Goal: Transaction & Acquisition: Purchase product/service

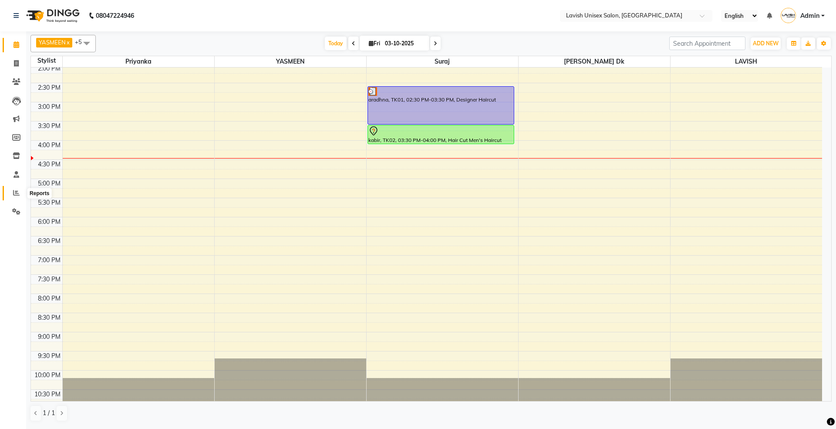
click at [14, 195] on icon at bounding box center [16, 192] width 7 height 7
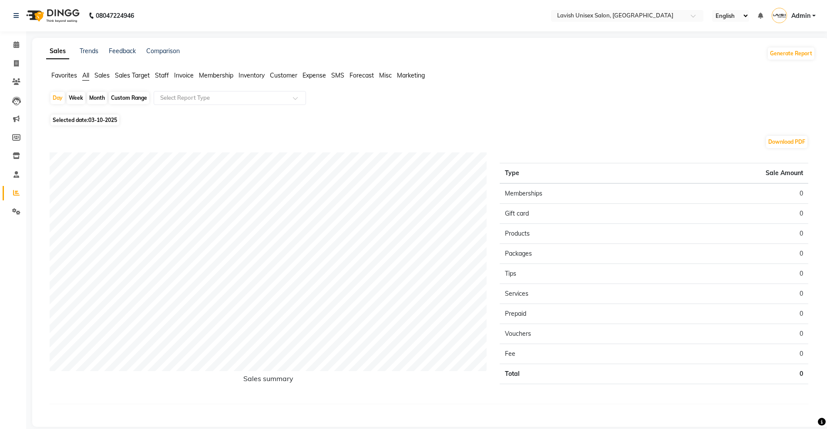
click at [103, 100] on div "Month" at bounding box center [97, 98] width 20 height 12
select select "10"
select select "2025"
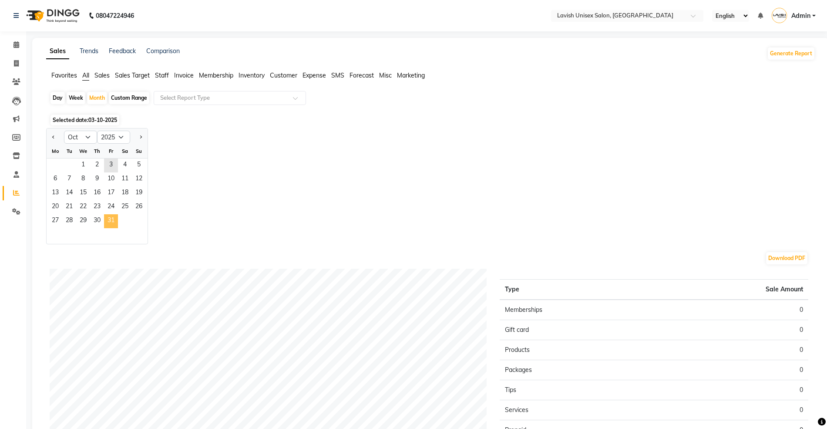
click at [112, 220] on span "31" at bounding box center [111, 221] width 14 height 14
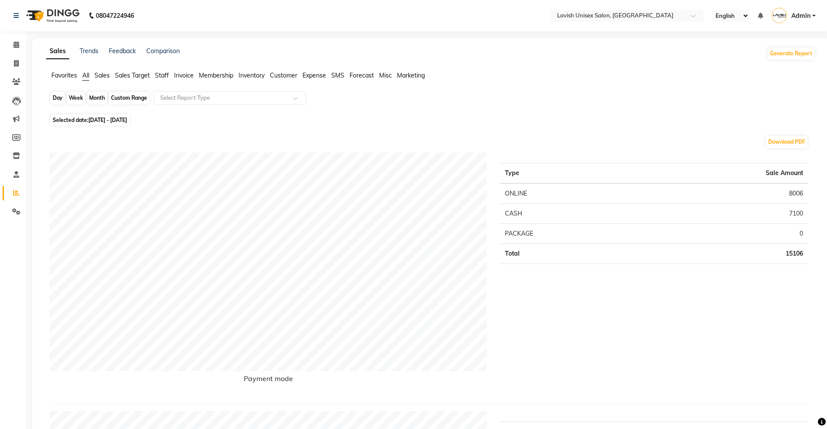
click at [99, 96] on div "Month" at bounding box center [97, 98] width 20 height 12
select select "10"
select select "2025"
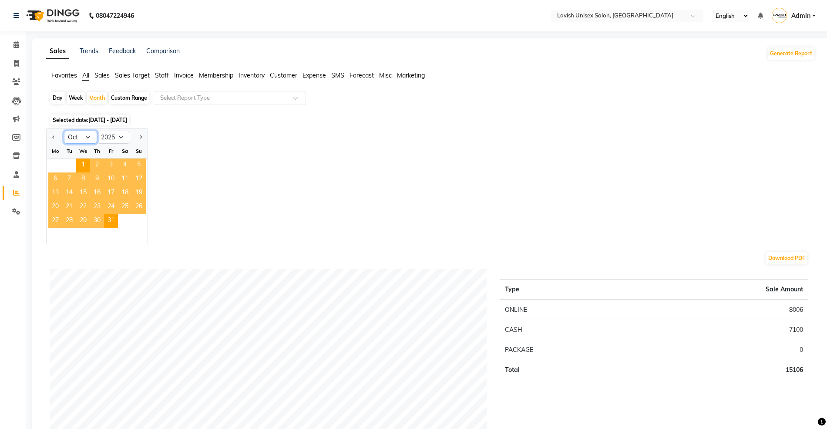
click at [88, 140] on select "Jan Feb Mar Apr May Jun [DATE] Aug Sep Oct Nov Dec" at bounding box center [80, 137] width 33 height 13
select select "9"
click at [64, 131] on select "Jan Feb Mar Apr May Jun [DATE] Aug Sep Oct Nov Dec" at bounding box center [80, 137] width 33 height 13
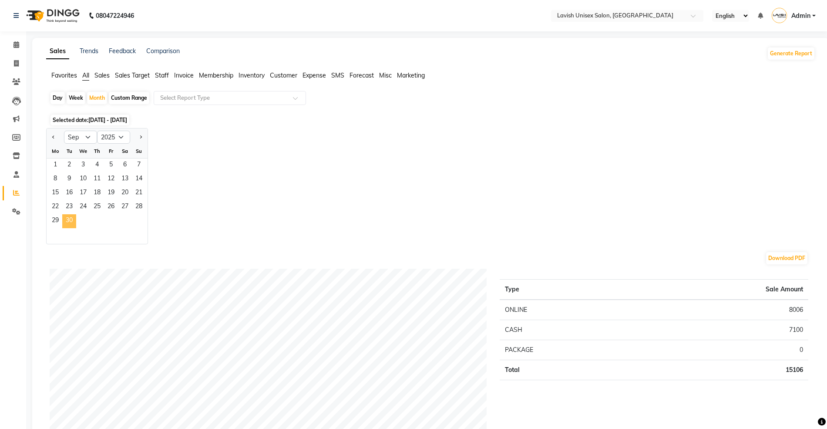
click at [71, 223] on span "30" at bounding box center [69, 221] width 14 height 14
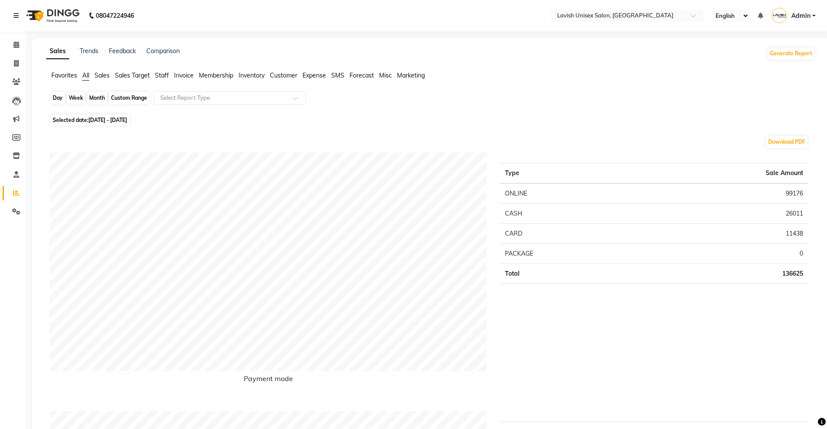
click at [99, 96] on div "Month" at bounding box center [97, 98] width 20 height 12
select select "9"
select select "2025"
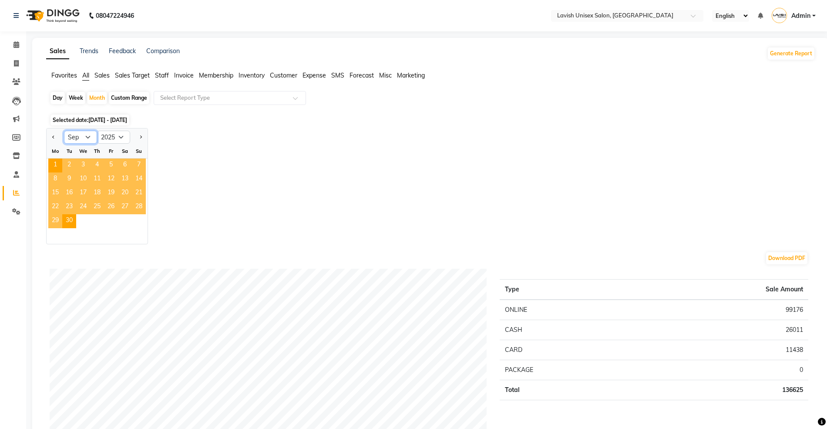
click at [91, 134] on select "Jan Feb Mar Apr May Jun [DATE] Aug Sep Oct Nov Dec" at bounding box center [80, 137] width 33 height 13
select select "8"
click at [64, 131] on select "Jan Feb Mar Apr May Jun [DATE] Aug Sep Oct Nov Dec" at bounding box center [80, 137] width 33 height 13
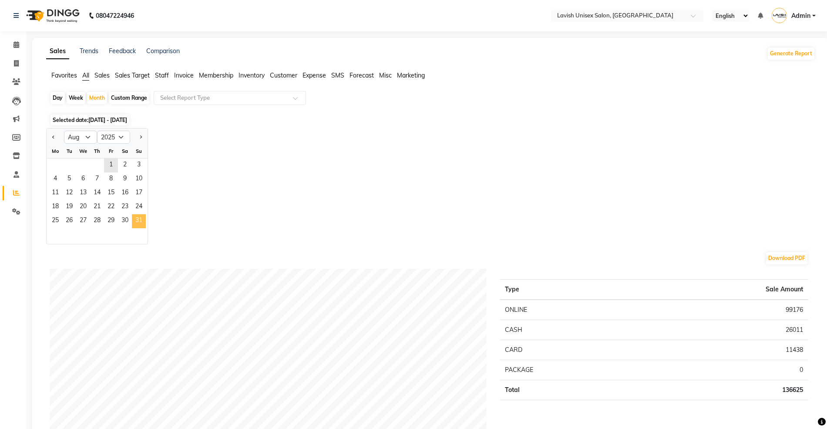
click at [134, 222] on span "31" at bounding box center [139, 221] width 14 height 14
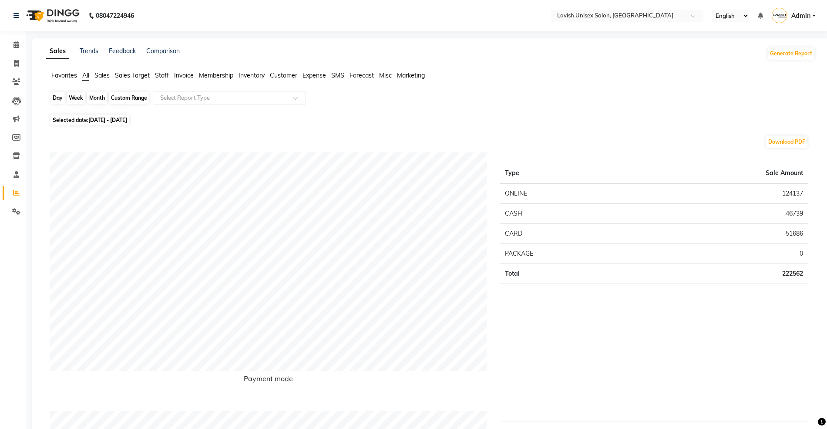
click at [95, 94] on div "Month" at bounding box center [97, 98] width 20 height 12
select select "8"
select select "2025"
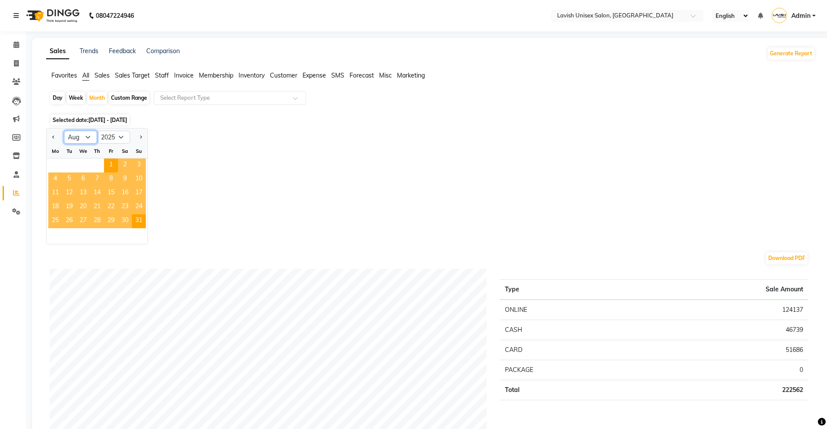
click at [93, 135] on select "Jan Feb Mar Apr May Jun [DATE] Aug Sep Oct Nov Dec" at bounding box center [80, 137] width 33 height 13
drag, startPoint x: 98, startPoint y: 221, endPoint x: 103, endPoint y: 210, distance: 12.5
click at [98, 221] on span "28" at bounding box center [97, 221] width 14 height 14
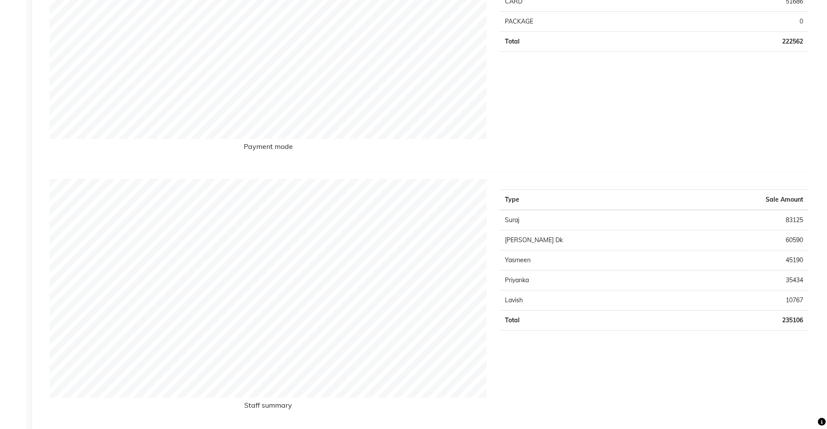
scroll to position [58, 0]
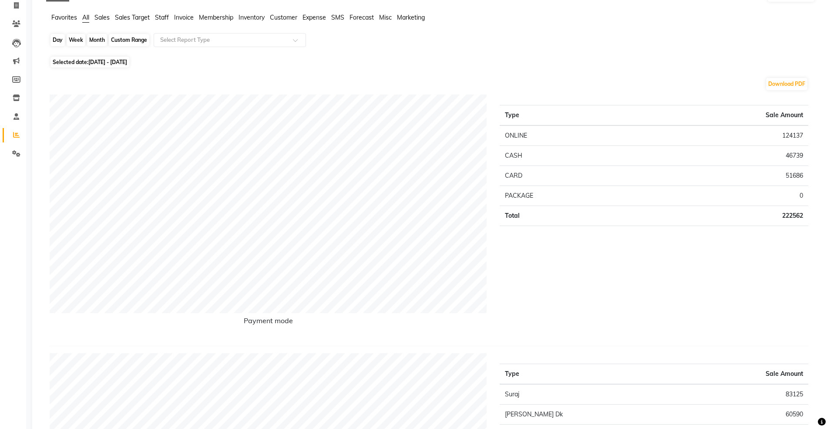
click at [95, 43] on div "Month" at bounding box center [97, 40] width 20 height 12
select select "8"
select select "2025"
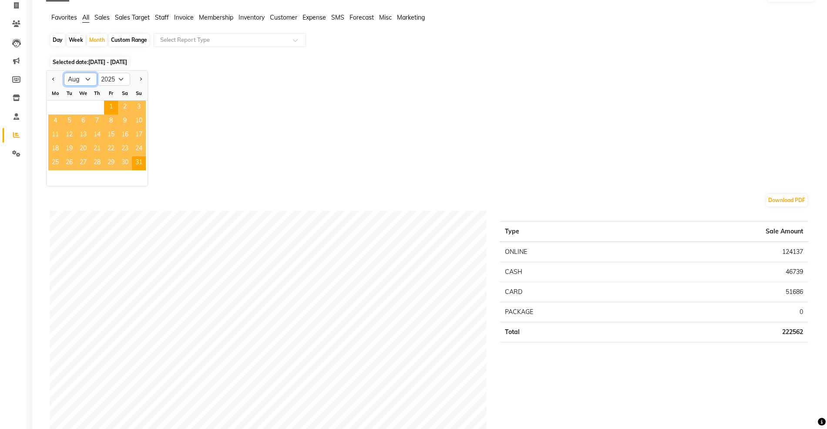
click at [86, 75] on select "Jan Feb Mar Apr May Jun [DATE] Aug Sep Oct Nov Dec" at bounding box center [80, 79] width 33 height 13
select select "2"
click at [64, 73] on select "Jan Feb Mar Apr May Jun [DATE] Aug Sep Oct Nov Dec" at bounding box center [80, 79] width 33 height 13
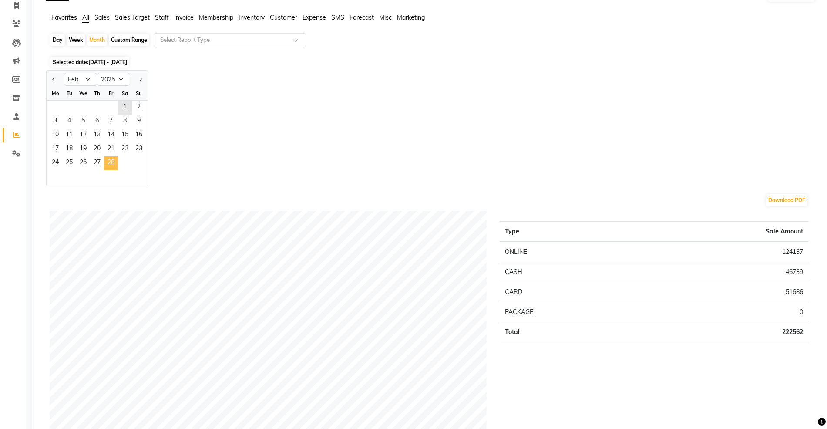
click at [110, 164] on span "28" at bounding box center [111, 163] width 14 height 14
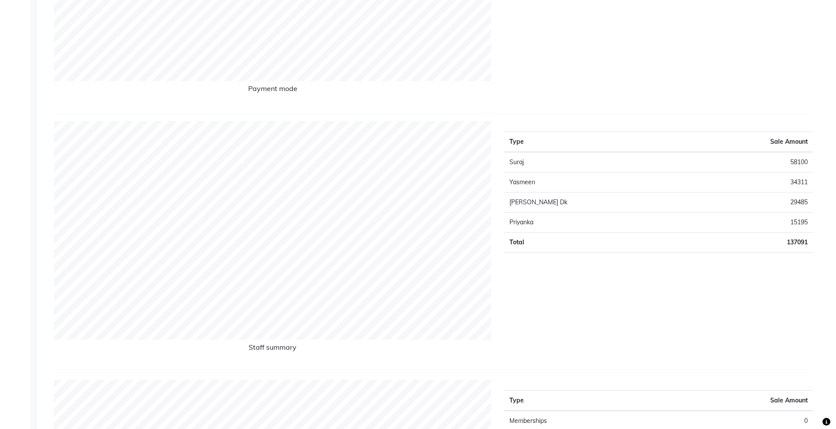
scroll to position [0, 0]
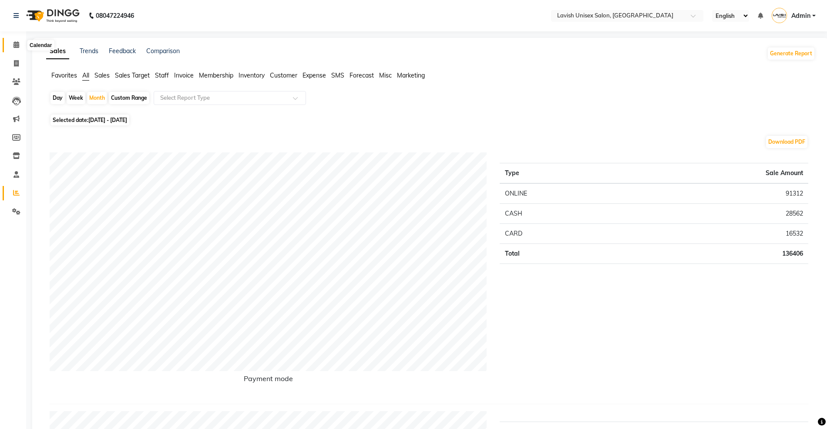
click at [13, 46] on icon at bounding box center [16, 44] width 6 height 7
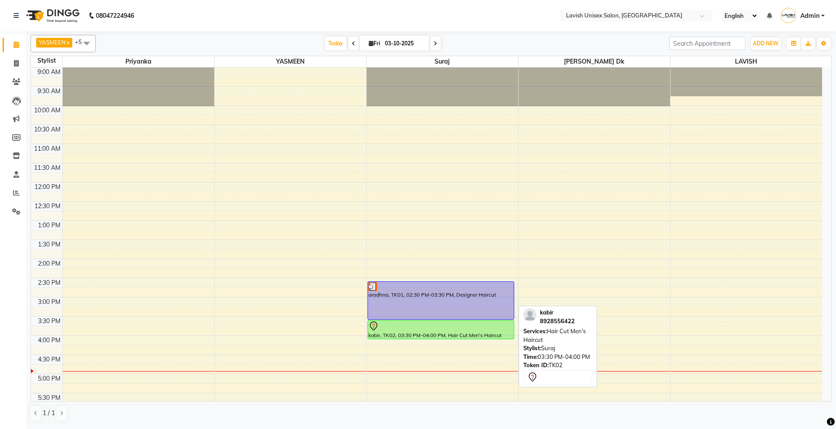
click at [473, 331] on div at bounding box center [440, 326] width 145 height 10
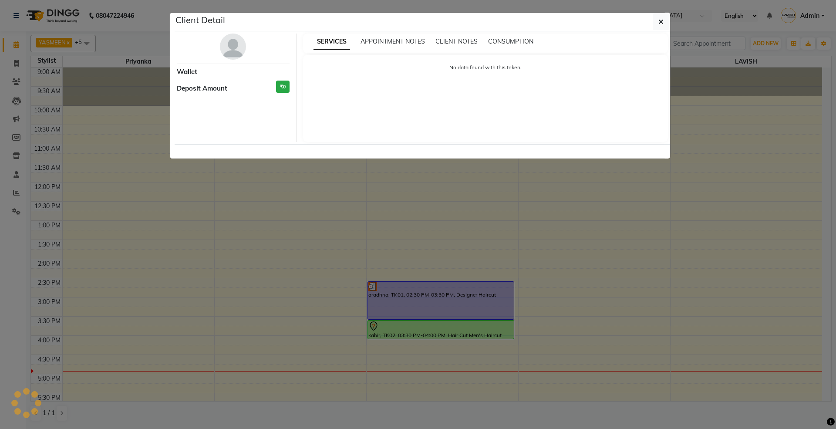
select select "7"
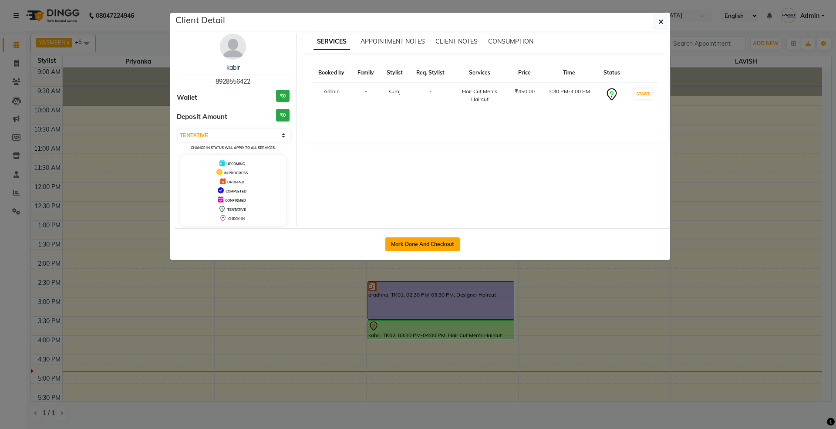
click at [442, 246] on button "Mark Done And Checkout" at bounding box center [422, 244] width 74 height 14
select select "service"
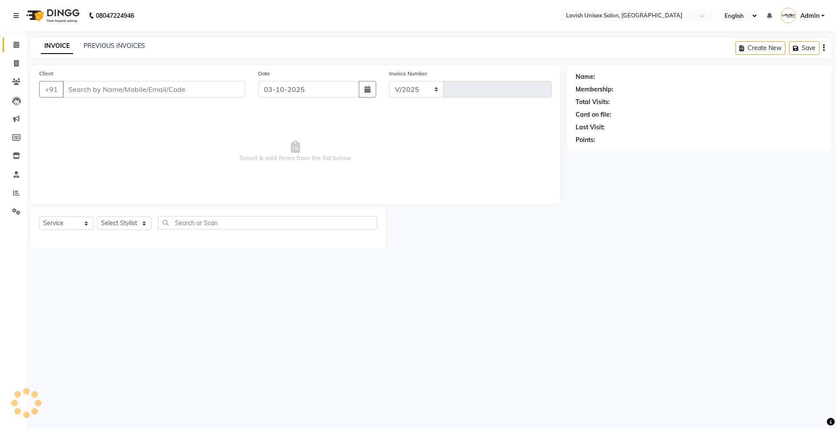
select select "8"
type input "0684"
click at [243, 147] on span "Select & add items from the list below" at bounding box center [295, 151] width 512 height 87
click at [18, 45] on icon at bounding box center [16, 44] width 6 height 7
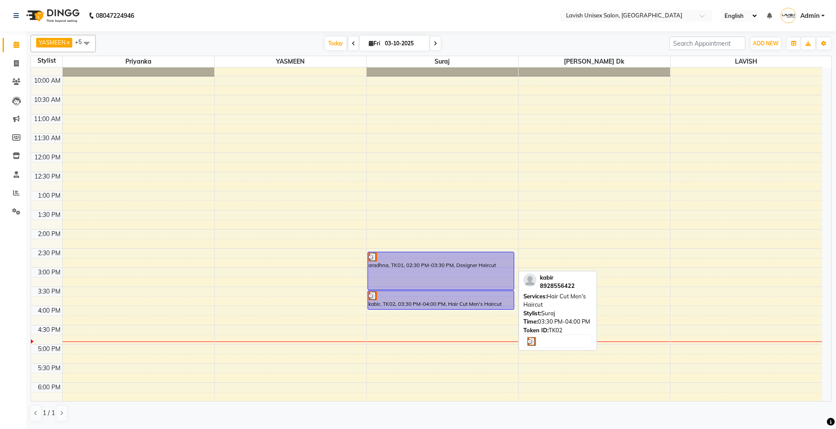
scroll to position [58, 0]
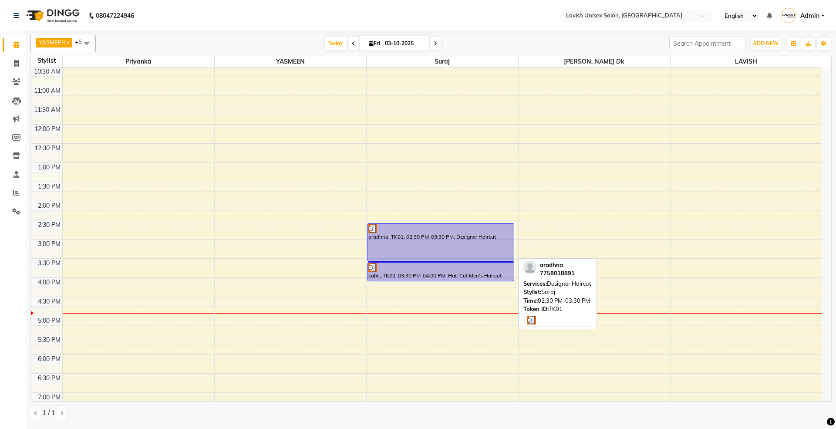
click at [472, 236] on div "aradhna, TK01, 02:30 PM-03:30 PM, Designer Haircut" at bounding box center [441, 242] width 146 height 37
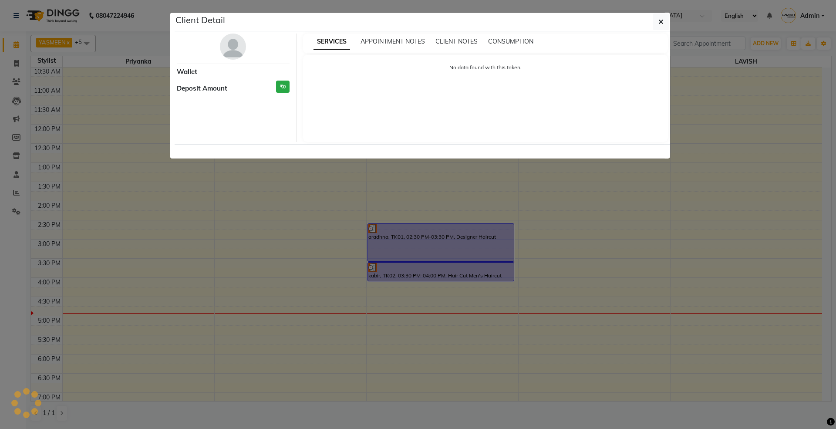
select select "3"
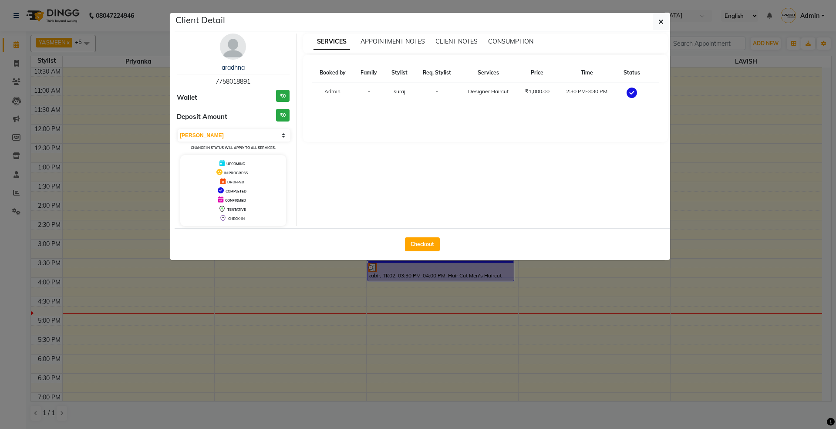
click at [483, 281] on ngb-modal-window "Client Detail aradhna 7758018891 Wallet ₹0 Deposit Amount ₹0 Select MARK DONE U…" at bounding box center [418, 214] width 836 height 429
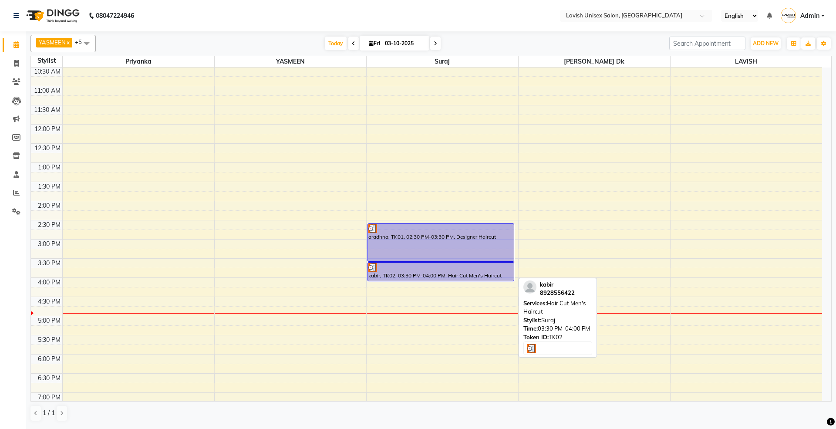
click at [475, 274] on div "kabir, TK02, 03:30 PM-04:00 PM, Hair Cut Men's Haircut" at bounding box center [441, 272] width 146 height 18
select select "3"
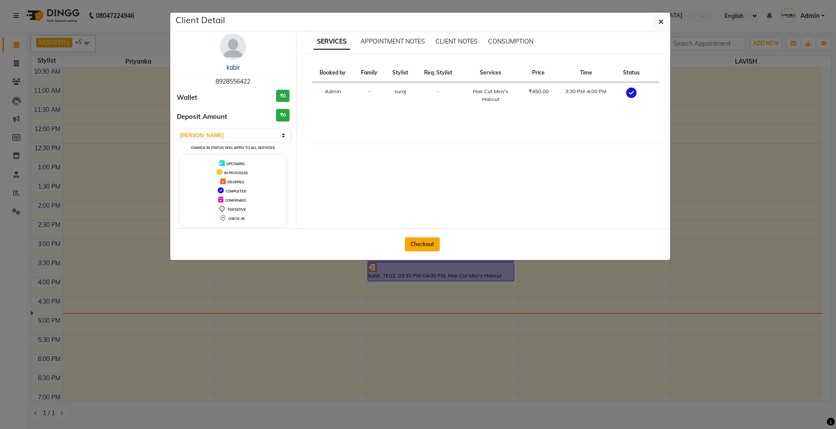
click at [434, 240] on button "Checkout" at bounding box center [422, 244] width 35 height 14
select select "8"
select select "service"
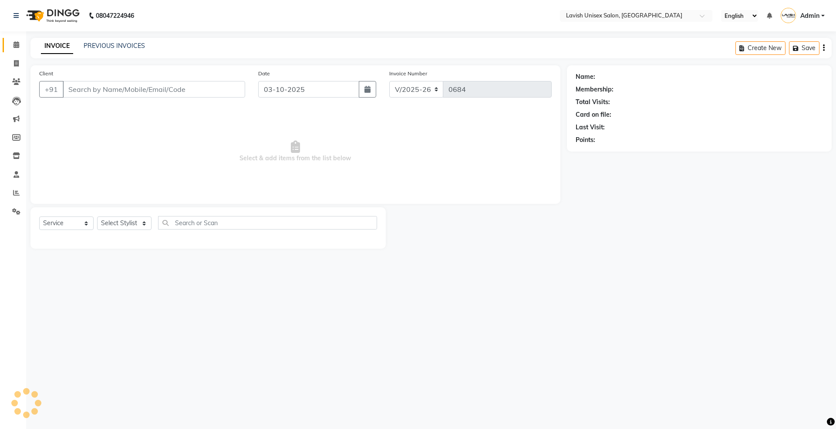
type input "8928556422"
select select "53556"
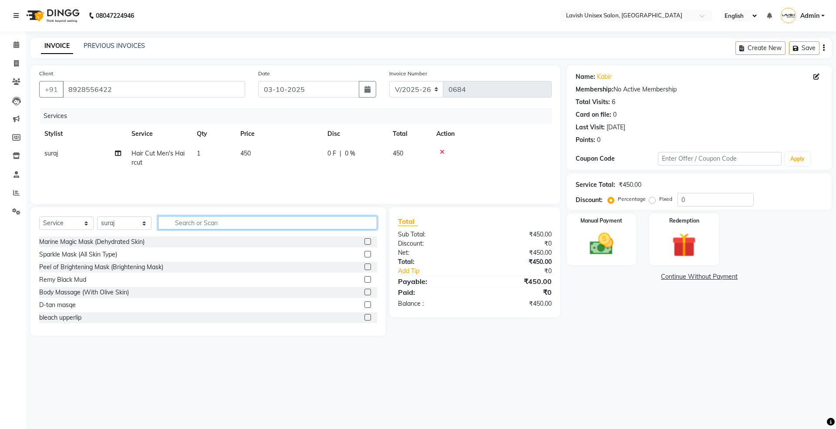
click at [213, 224] on input "text" at bounding box center [267, 222] width 219 height 13
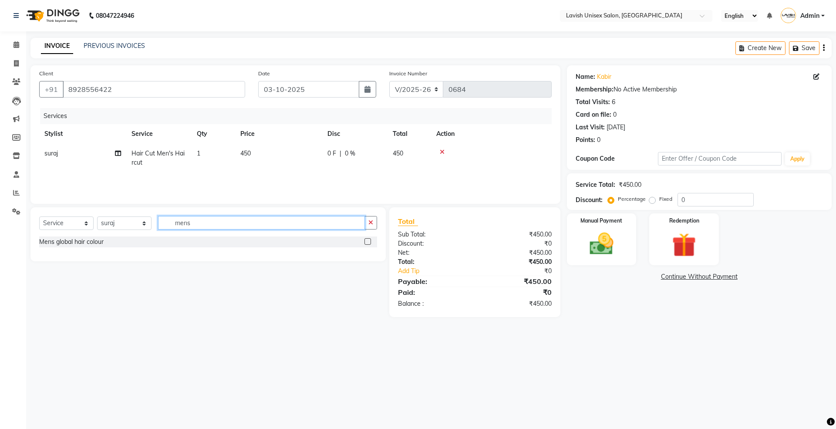
type input "mens"
click at [365, 243] on label at bounding box center [367, 241] width 7 height 7
click at [365, 243] on input "checkbox" at bounding box center [367, 242] width 6 height 6
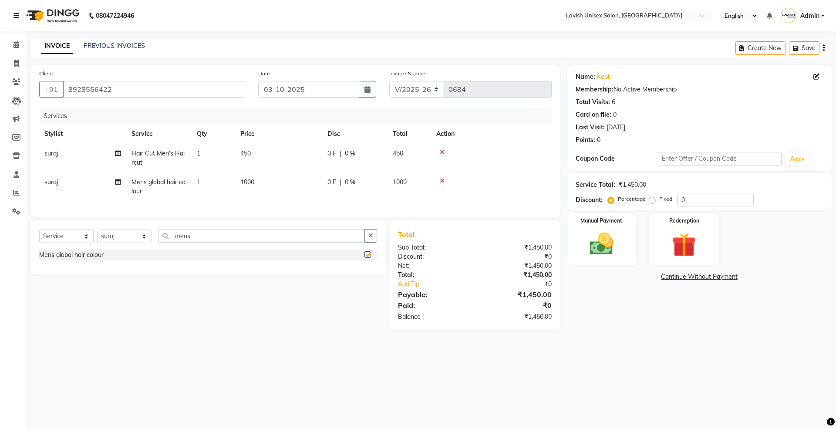
checkbox input "false"
click at [347, 180] on span "0 %" at bounding box center [350, 182] width 10 height 9
select select "53556"
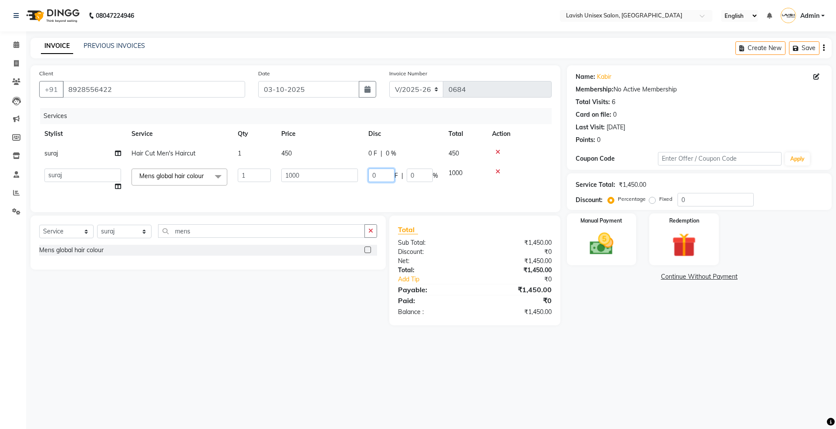
click at [384, 178] on input "0" at bounding box center [381, 175] width 26 height 13
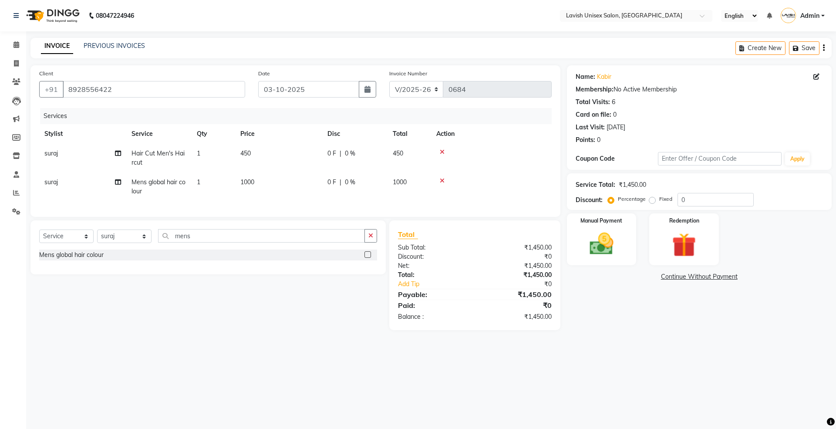
click at [361, 184] on div "0 F | 0 %" at bounding box center [354, 182] width 55 height 9
select select "53556"
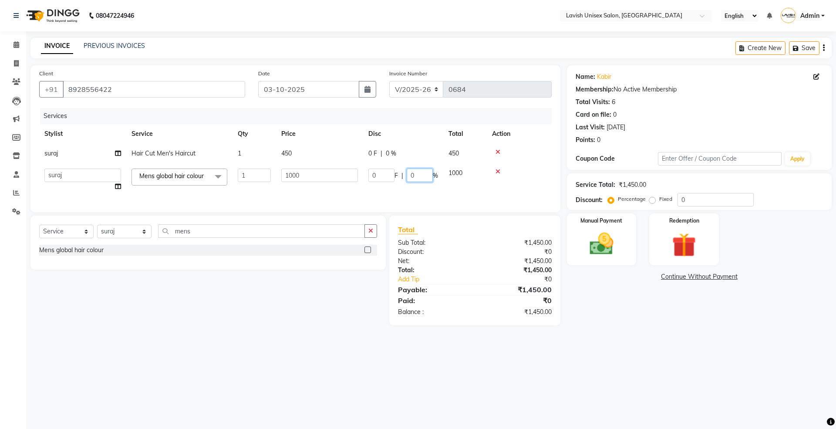
click at [419, 176] on input "0" at bounding box center [420, 175] width 26 height 13
type input "030"
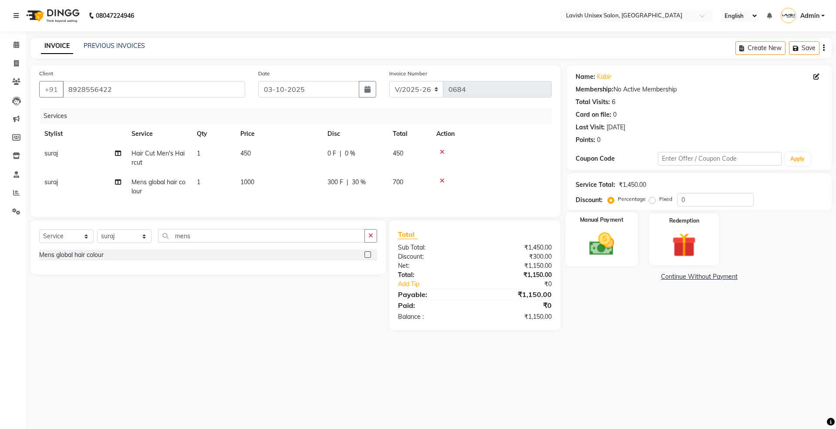
click at [610, 246] on img at bounding box center [601, 243] width 40 height 29
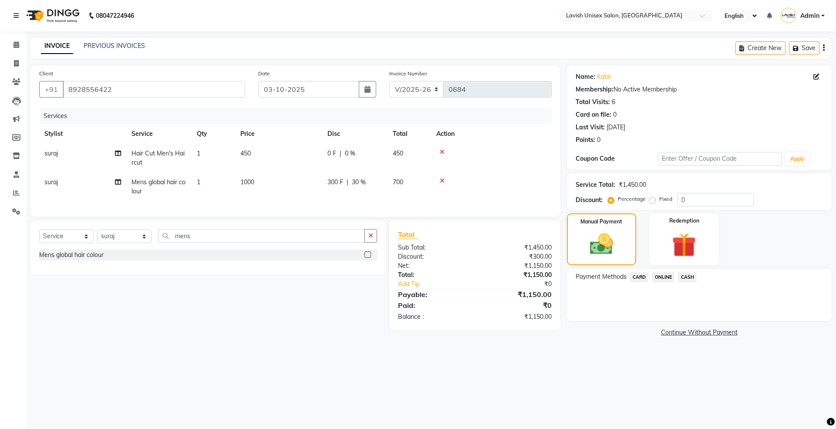
click at [661, 277] on span "ONLINE" at bounding box center [663, 277] width 23 height 10
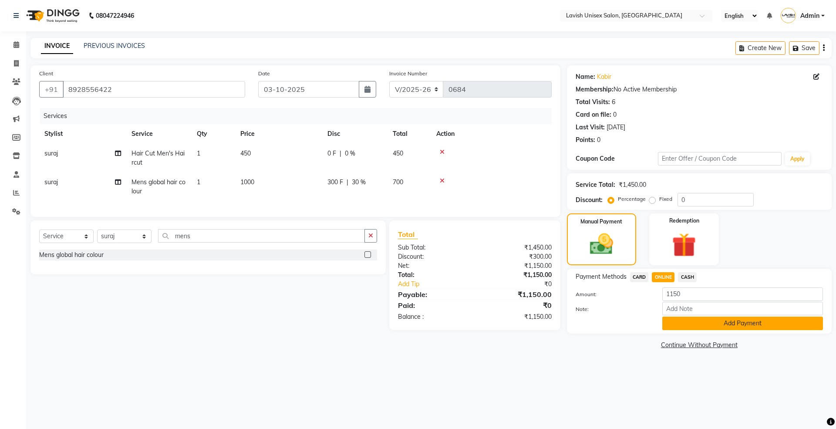
click at [699, 327] on button "Add Payment" at bounding box center [742, 323] width 161 height 13
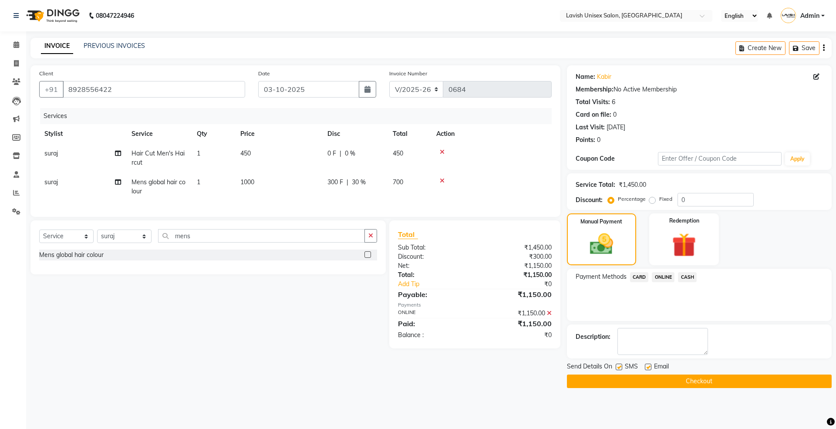
click at [678, 383] on button "Checkout" at bounding box center [699, 380] width 265 height 13
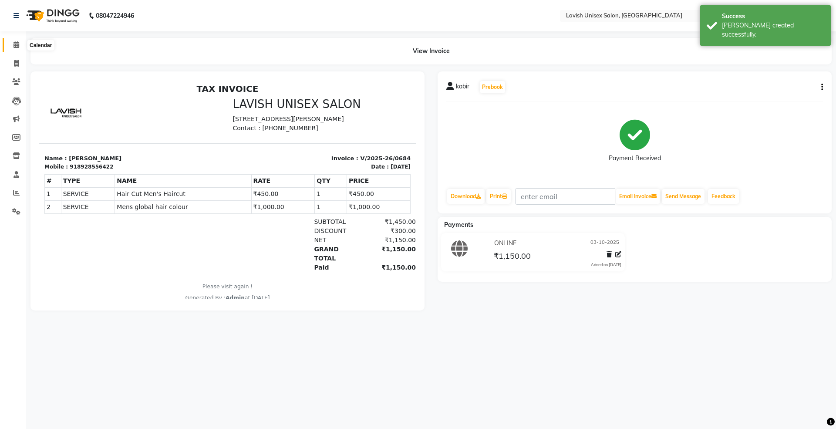
click at [17, 45] on icon at bounding box center [16, 44] width 6 height 7
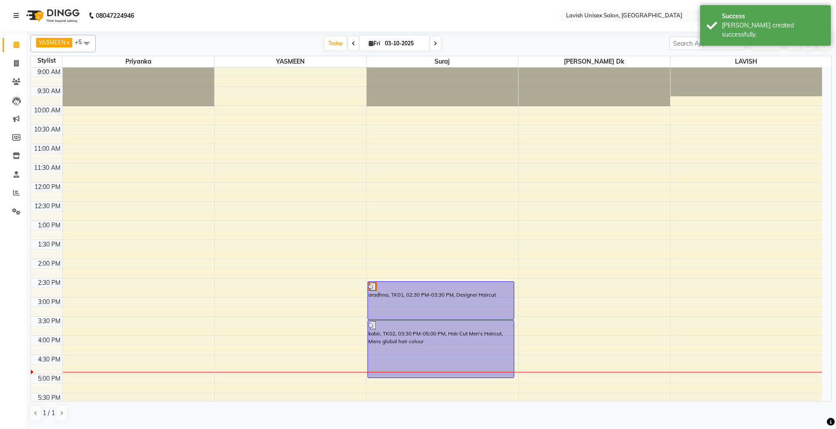
scroll to position [116, 0]
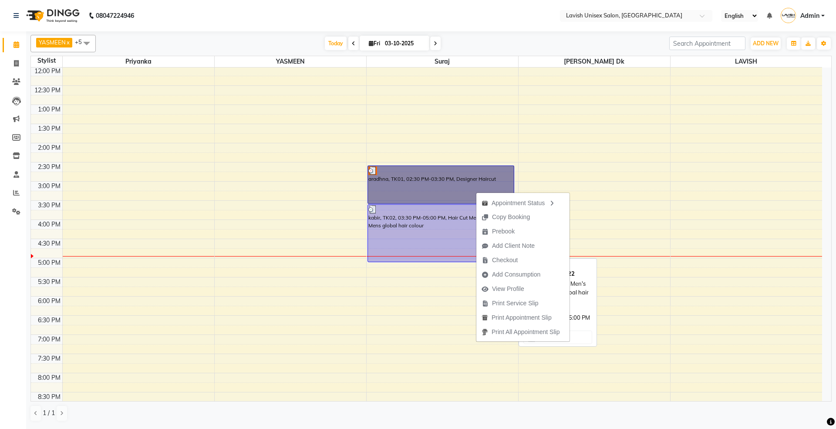
click at [446, 217] on div "kabir, TK02, 03:30 PM-05:00 PM, Hair Cut Men's Haircut, Mens global hair colour" at bounding box center [441, 233] width 146 height 57
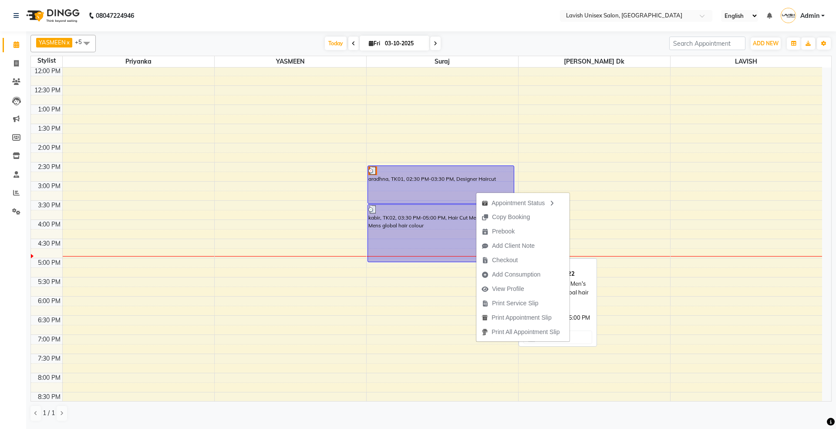
select select "3"
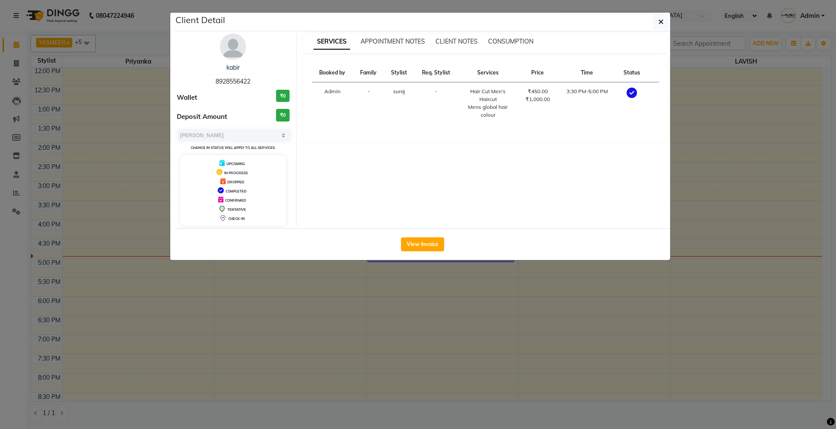
click at [835, 225] on ngb-modal-window "Client Detail kabir 8928556422 Wallet ₹0 Deposit Amount ₹0 Select MARK DONE UPC…" at bounding box center [418, 214] width 836 height 429
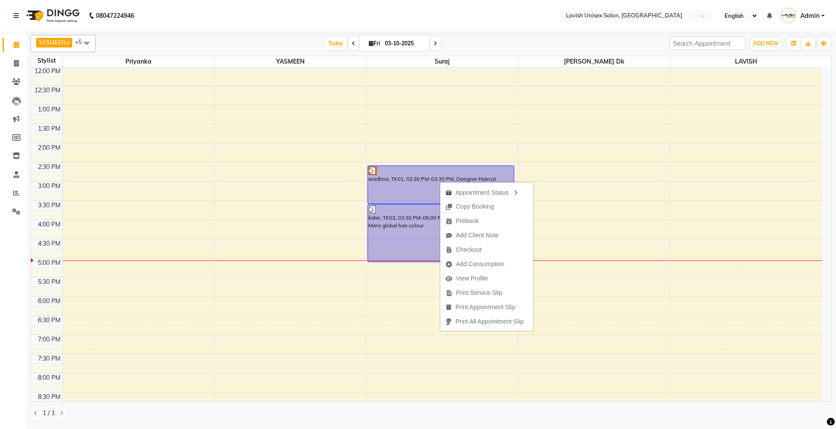
click at [499, 37] on div "YASMEEN x Dyanesh Dk x suraj x priyanka x Lavish Salon x LAVISH x +5 Select All…" at bounding box center [430, 43] width 801 height 17
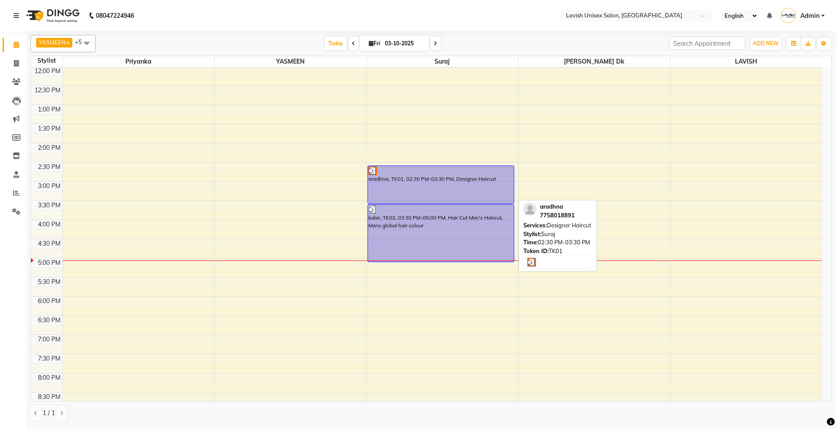
click at [427, 178] on div "aradhna, TK01, 02:30 PM-03:30 PM, Designer Haircut" at bounding box center [441, 184] width 146 height 37
select select "3"
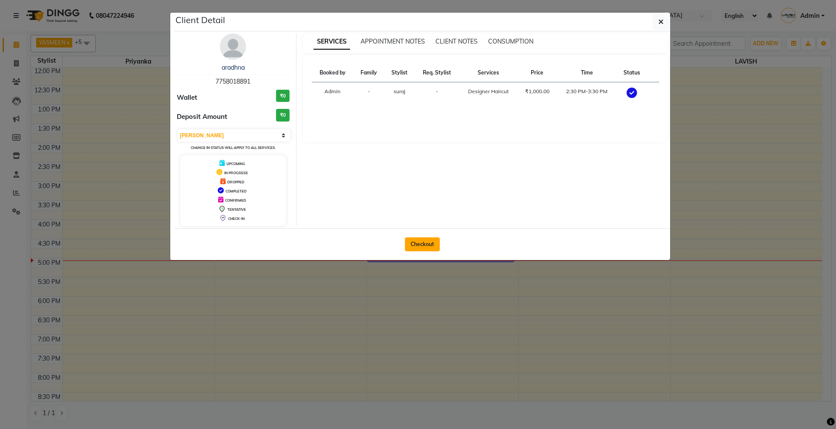
click at [429, 243] on button "Checkout" at bounding box center [422, 244] width 35 height 14
select select "service"
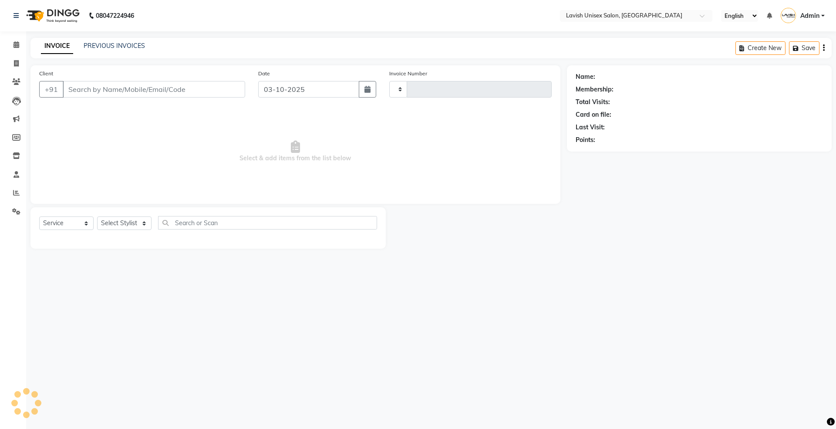
type input "0685"
select select "8"
type input "7758018891"
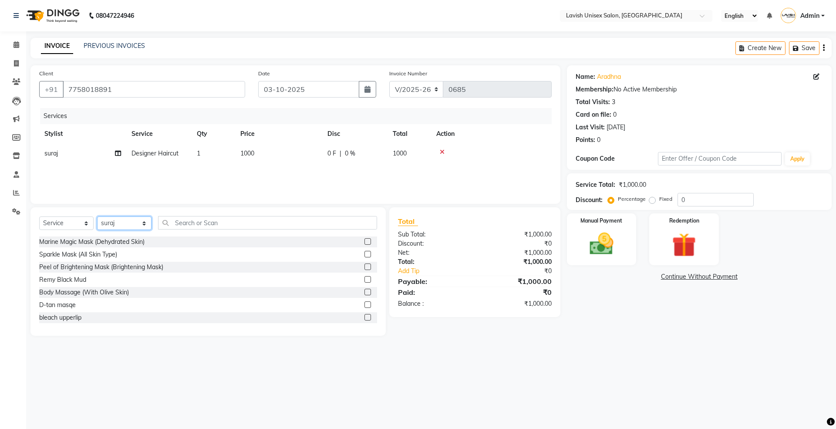
click at [138, 223] on select "Select Stylist [PERSON_NAME] Dk LAVISH priyanka suraj YASMEEN" at bounding box center [124, 222] width 54 height 13
select select "53555"
click at [97, 216] on select "Select Stylist [PERSON_NAME] Dk LAVISH priyanka suraj YASMEEN" at bounding box center [124, 222] width 54 height 13
click at [233, 224] on input "text" at bounding box center [267, 222] width 219 height 13
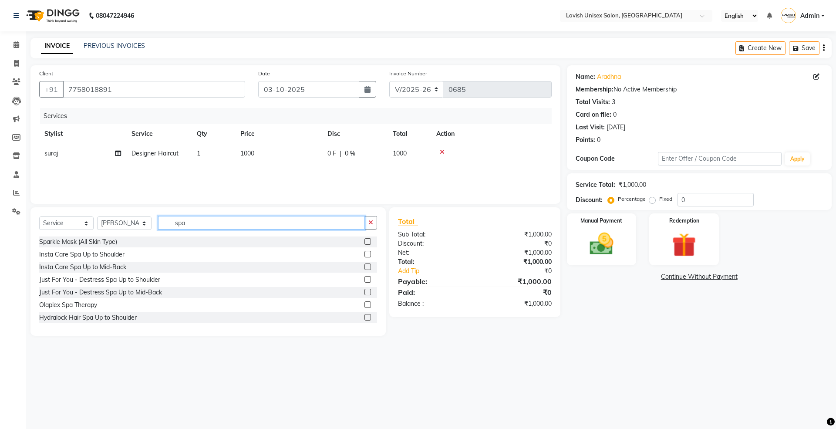
type input "spa"
click at [364, 255] on label at bounding box center [367, 254] width 7 height 7
click at [364, 255] on input "checkbox" at bounding box center [367, 255] width 6 height 6
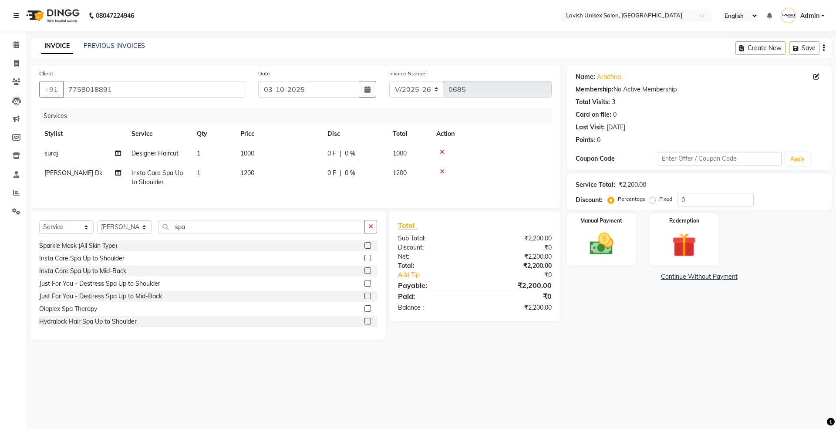
click at [364, 261] on label at bounding box center [367, 258] width 7 height 7
click at [364, 261] on input "checkbox" at bounding box center [367, 259] width 6 height 6
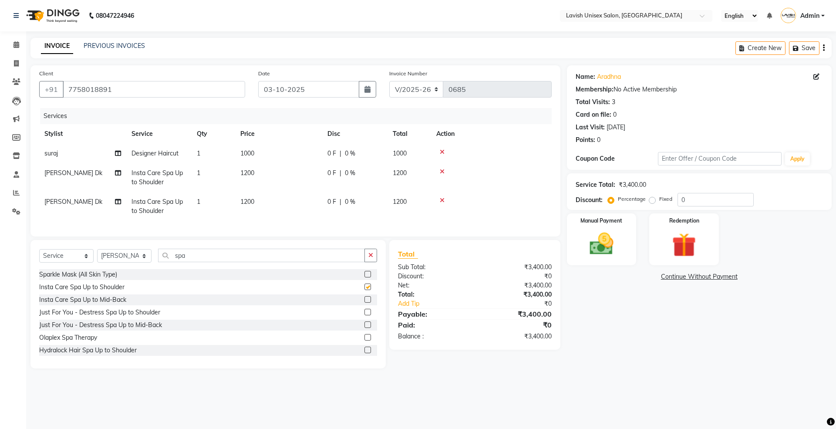
checkbox input "false"
click at [117, 263] on select "Select Stylist [PERSON_NAME] Dk LAVISH priyanka suraj YASMEEN" at bounding box center [124, 255] width 54 height 13
select select "6248"
click at [97, 258] on select "Select Stylist [PERSON_NAME] Dk LAVISH priyanka suraj YASMEEN" at bounding box center [124, 255] width 54 height 13
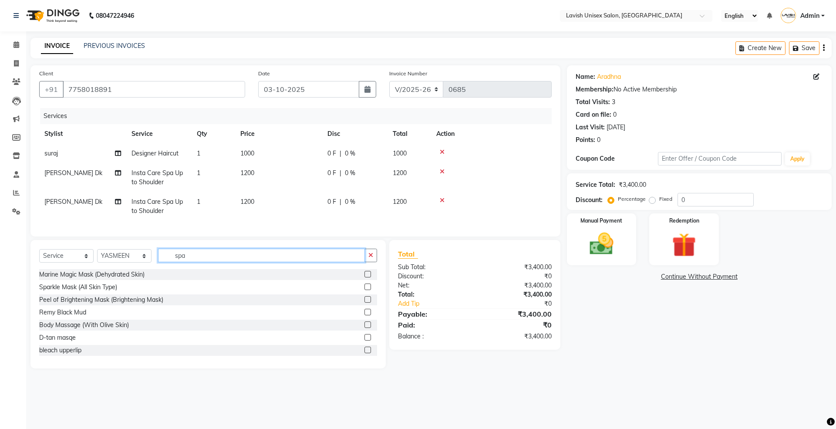
click at [230, 258] on input "spa" at bounding box center [261, 255] width 207 height 13
type input "s"
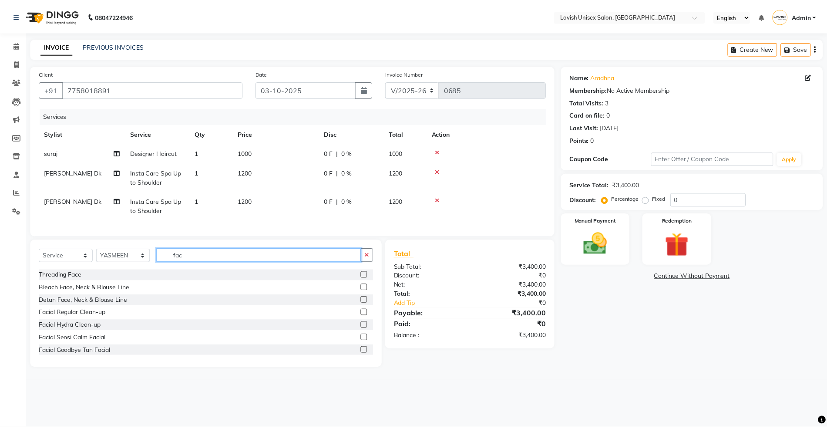
scroll to position [115, 0]
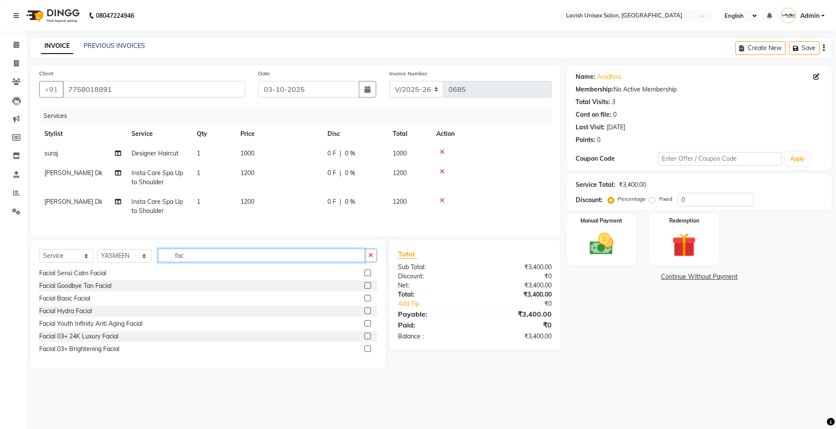
type input "fac"
click at [364, 301] on label at bounding box center [367, 298] width 7 height 7
click at [364, 301] on input "checkbox" at bounding box center [367, 299] width 6 height 6
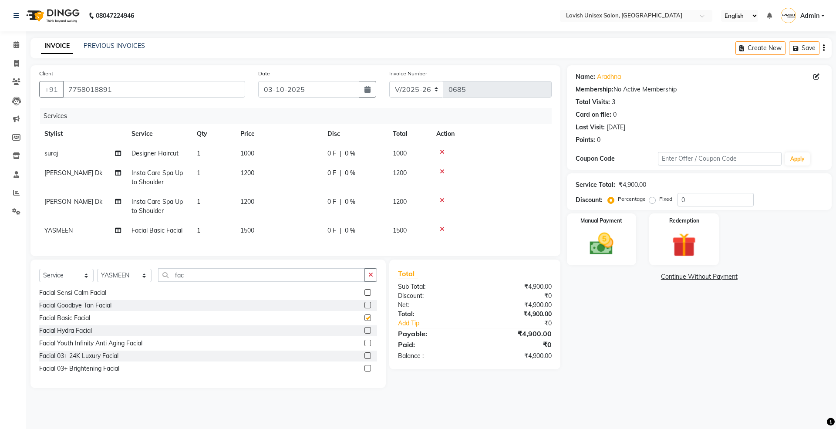
click at [364, 298] on div at bounding box center [367, 293] width 6 height 9
checkbox input "false"
click at [364, 334] on label at bounding box center [367, 330] width 7 height 7
click at [364, 334] on input "checkbox" at bounding box center [367, 331] width 6 height 6
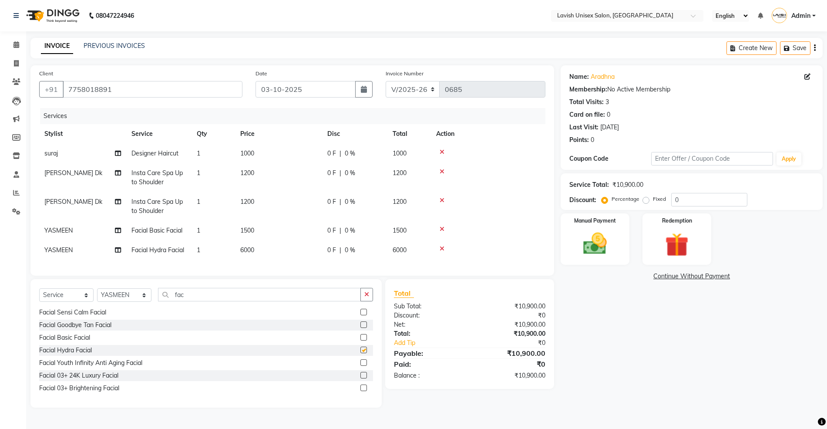
checkbox input "false"
click at [65, 173] on span "[PERSON_NAME] Dk" at bounding box center [73, 173] width 58 height 8
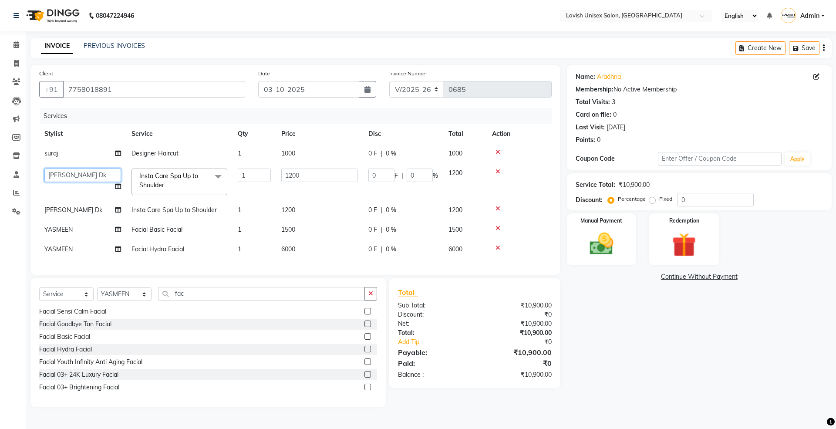
click at [67, 174] on select "[PERSON_NAME] priyanka [PERSON_NAME]" at bounding box center [82, 175] width 77 height 13
select select "53556"
click at [316, 178] on input "1200" at bounding box center [319, 175] width 77 height 13
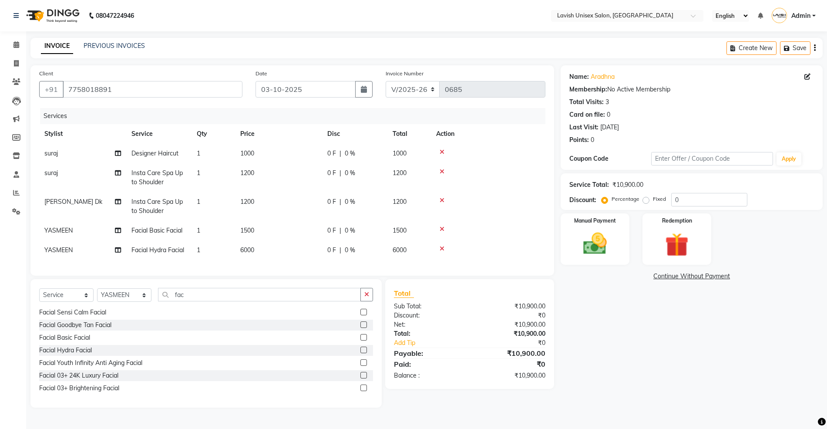
click at [659, 381] on div "Name: Aradhna Membership: No Active Membership Total Visits: 3 Card on file: 0 …" at bounding box center [695, 236] width 269 height 342
click at [351, 173] on span "0 %" at bounding box center [350, 173] width 10 height 9
select select "53556"
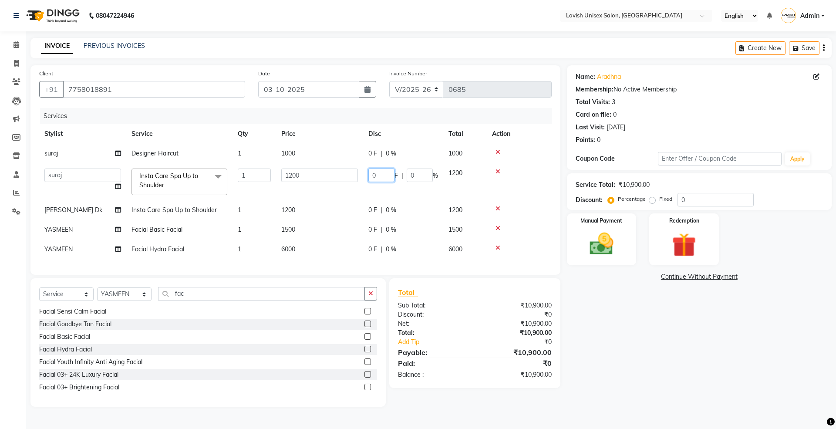
click at [383, 173] on input "0" at bounding box center [381, 175] width 26 height 13
type input "030"
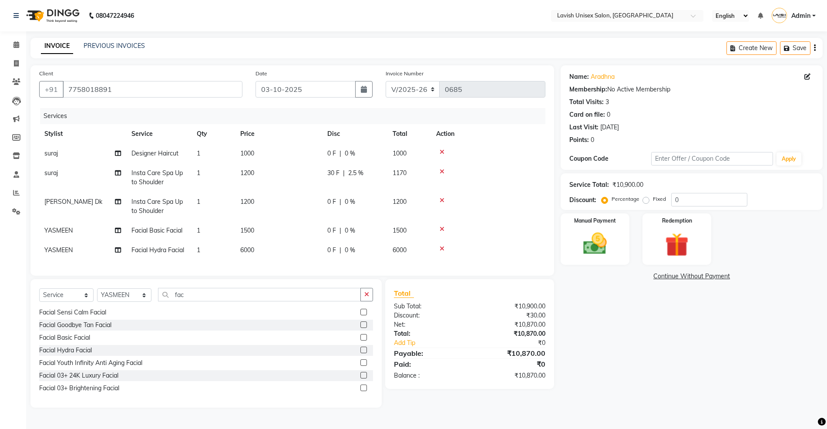
click at [670, 327] on div "Name: Aradhna Membership: No Active Membership Total Visits: 3 Card on file: 0 …" at bounding box center [695, 236] width 269 height 342
click at [359, 175] on span "2.5 %" at bounding box center [355, 173] width 15 height 9
select select "53556"
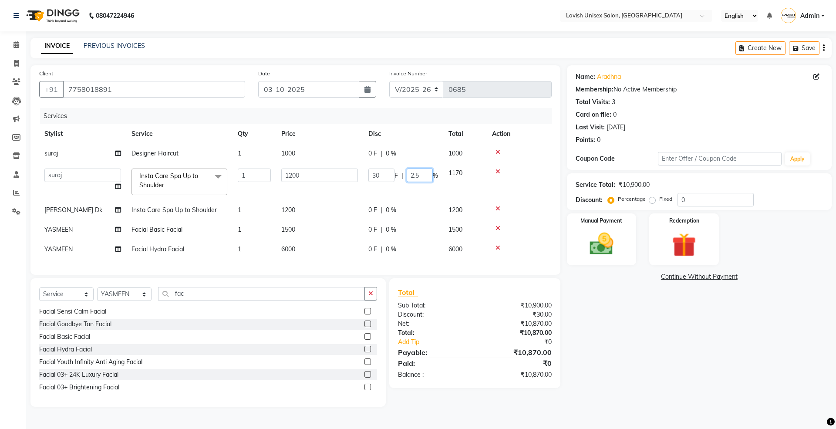
click at [429, 177] on input "2.5" at bounding box center [420, 175] width 26 height 13
type input "2"
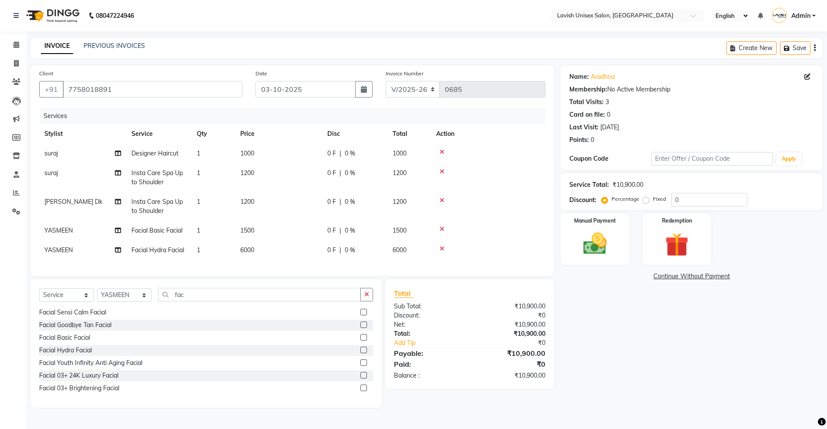
click at [359, 172] on div "0 F | 0 %" at bounding box center [354, 173] width 55 height 9
select select "53556"
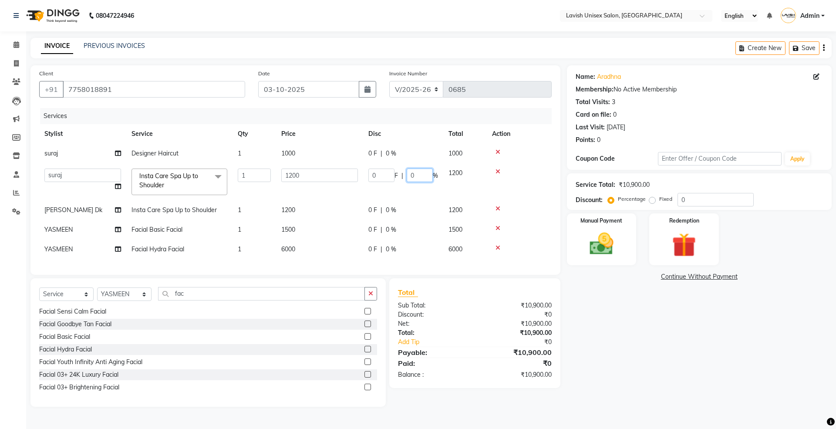
click at [418, 172] on input "0" at bounding box center [420, 175] width 26 height 13
type input "035"
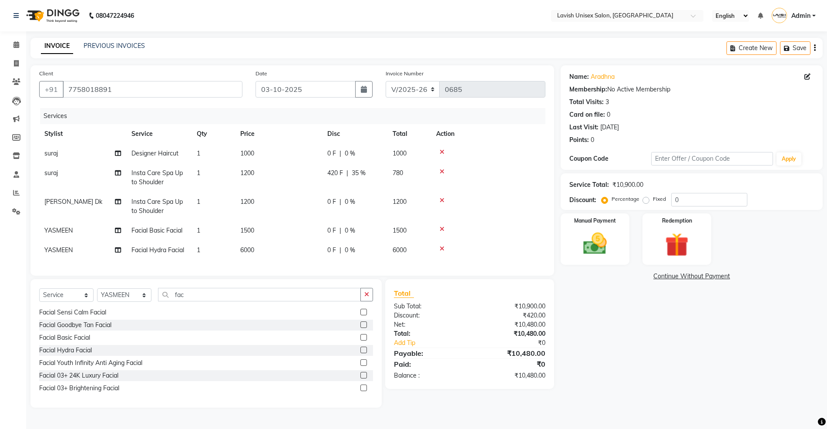
click at [657, 333] on div "Name: Aradhna Membership: No Active Membership Total Visits: 3 Card on file: 0 …" at bounding box center [695, 236] width 269 height 342
click at [366, 173] on div "420 F | 35 %" at bounding box center [354, 173] width 55 height 9
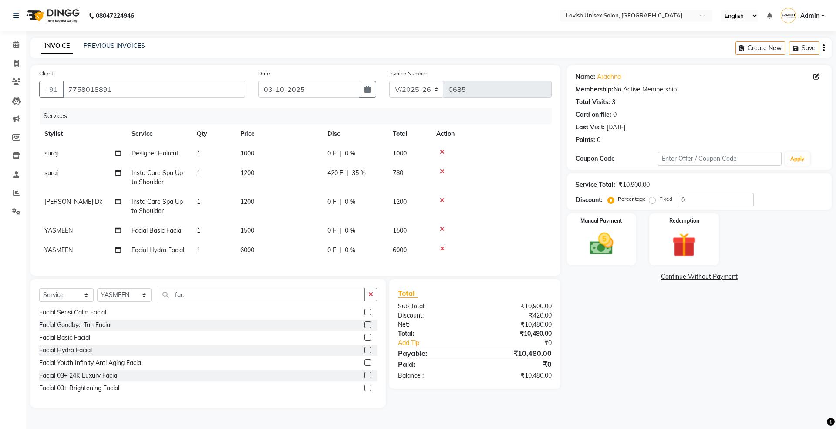
select select "53556"
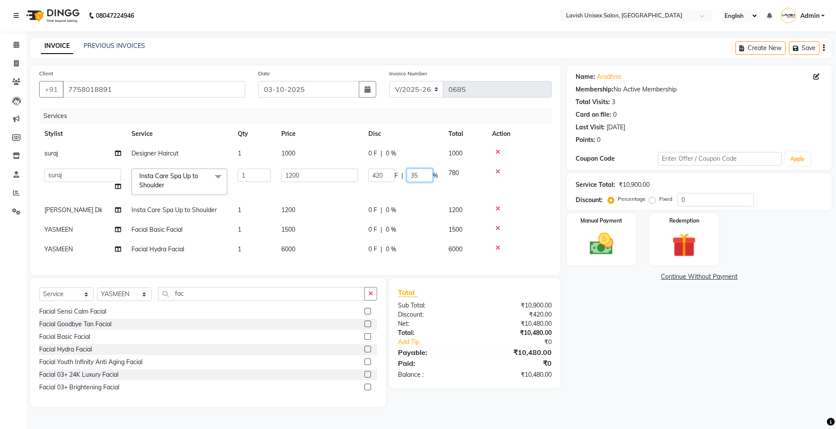
click at [425, 179] on input "35" at bounding box center [420, 175] width 26 height 13
type input "3"
type input "40"
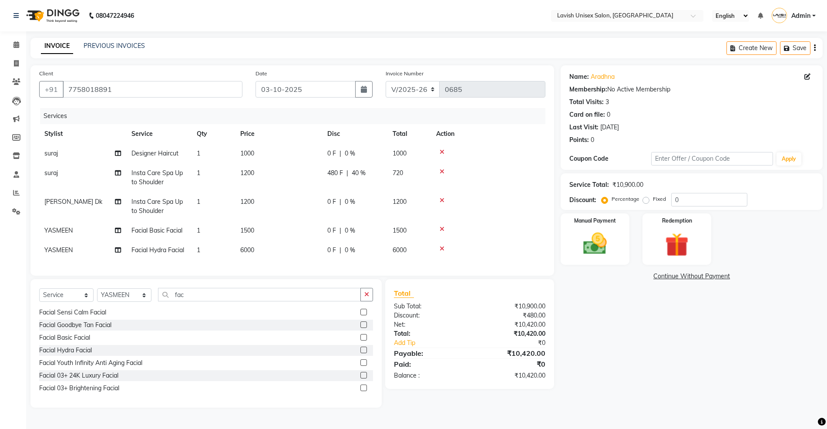
click at [605, 303] on div "Name: Aradhna Membership: No Active Membership Total Visits: 3 Card on file: 0 …" at bounding box center [695, 236] width 269 height 342
click at [359, 202] on div "0 F | 0 %" at bounding box center [354, 201] width 55 height 9
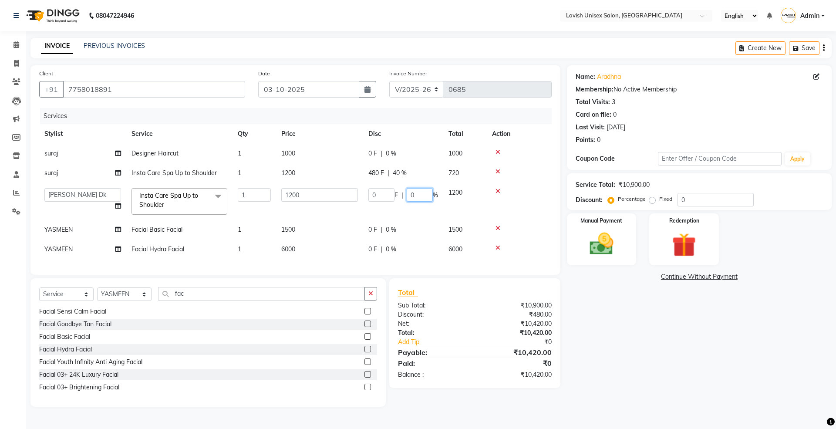
click at [428, 197] on input "0" at bounding box center [420, 194] width 26 height 13
type input "040"
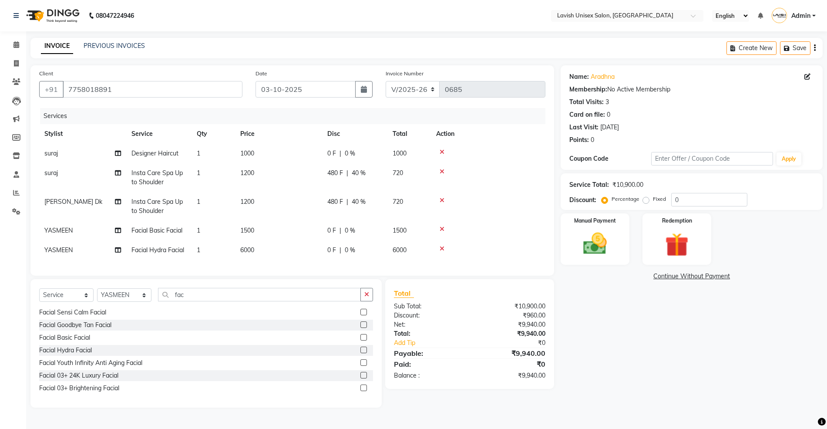
click at [640, 339] on div "Name: Aradhna Membership: No Active Membership Total Visits: 3 Card on file: 0 …" at bounding box center [695, 236] width 269 height 342
click at [360, 152] on div "0 F | 0 %" at bounding box center [354, 153] width 55 height 9
select select "53556"
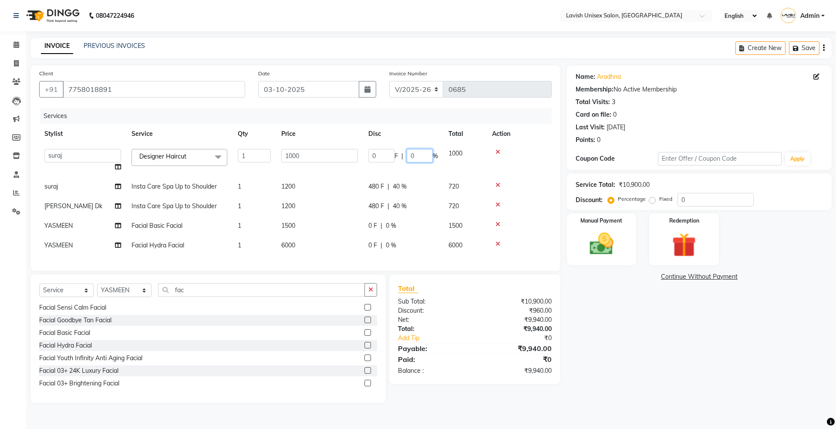
click at [418, 154] on input "0" at bounding box center [420, 155] width 26 height 13
type input "020"
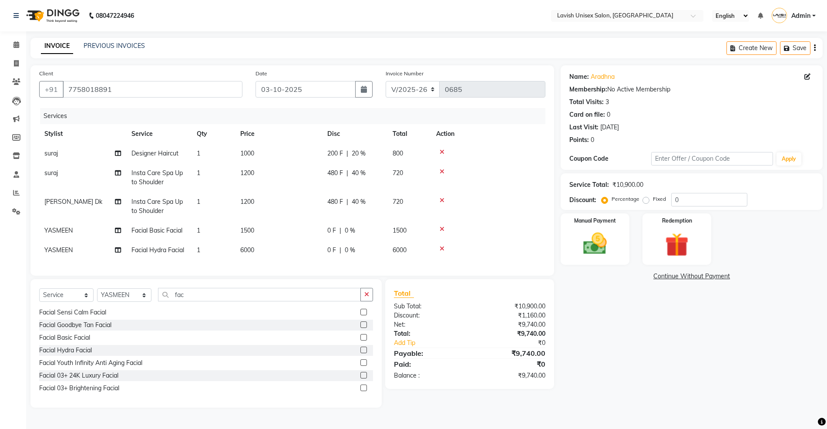
click at [601, 326] on div "Name: Aradhna Membership: No Active Membership Total Visits: 3 Card on file: 0 …" at bounding box center [695, 236] width 269 height 342
click at [362, 170] on span "40 %" at bounding box center [359, 173] width 14 height 9
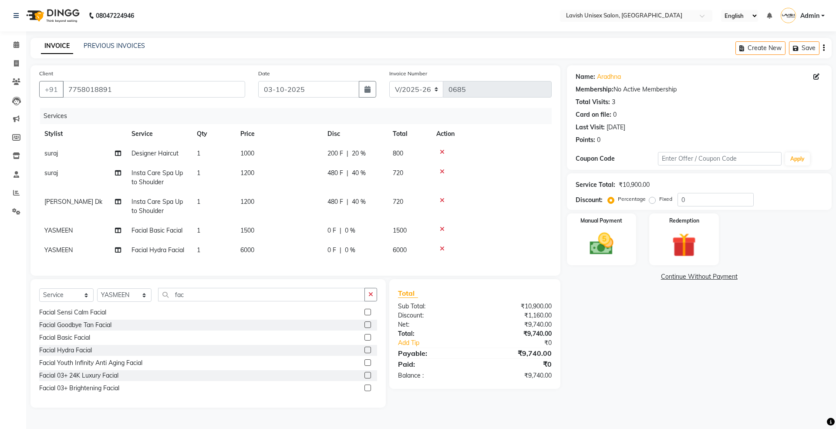
select select "53556"
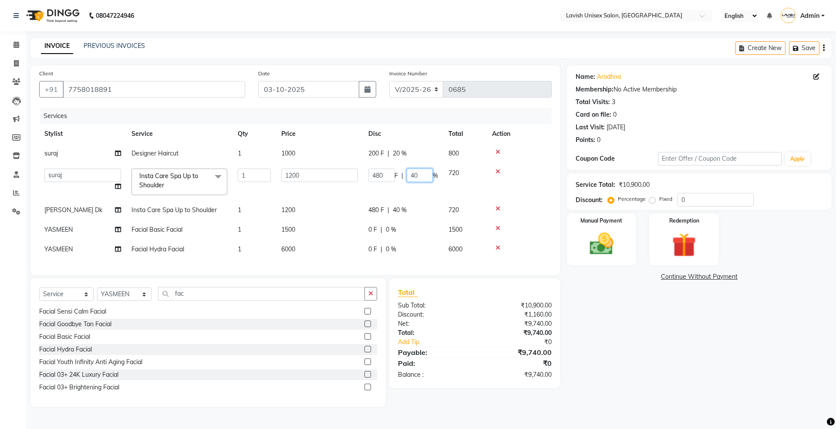
click at [428, 174] on input "40" at bounding box center [420, 175] width 26 height 13
type input "42"
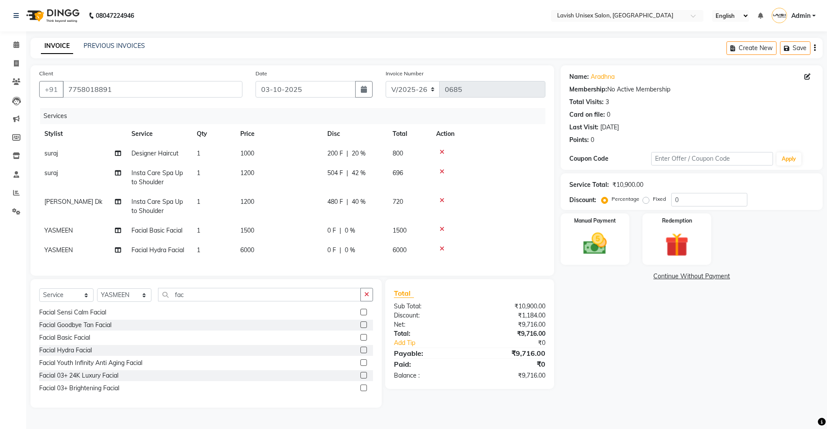
click at [657, 322] on div "Name: Aradhna Membership: No Active Membership Total Visits: 3 Card on file: 0 …" at bounding box center [695, 236] width 269 height 342
click at [363, 172] on span "42 %" at bounding box center [359, 173] width 14 height 9
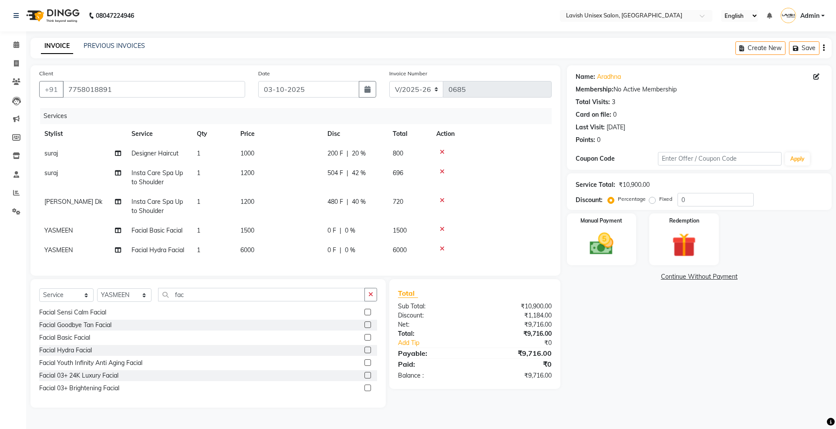
select select "53556"
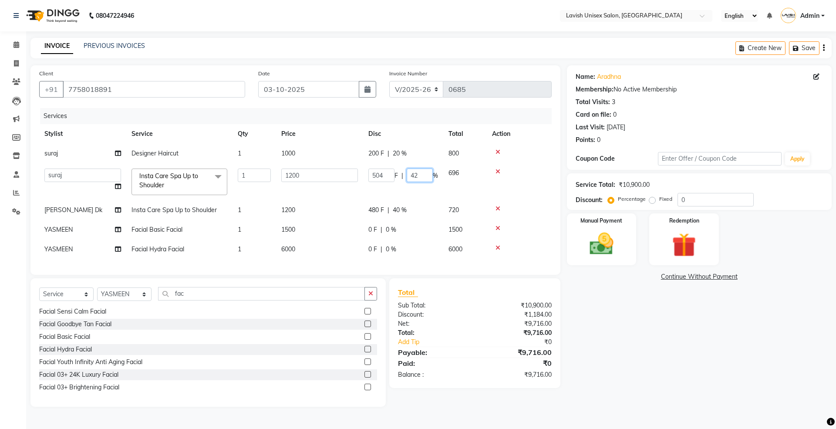
click at [420, 173] on input "42" at bounding box center [420, 175] width 26 height 13
type input "41"
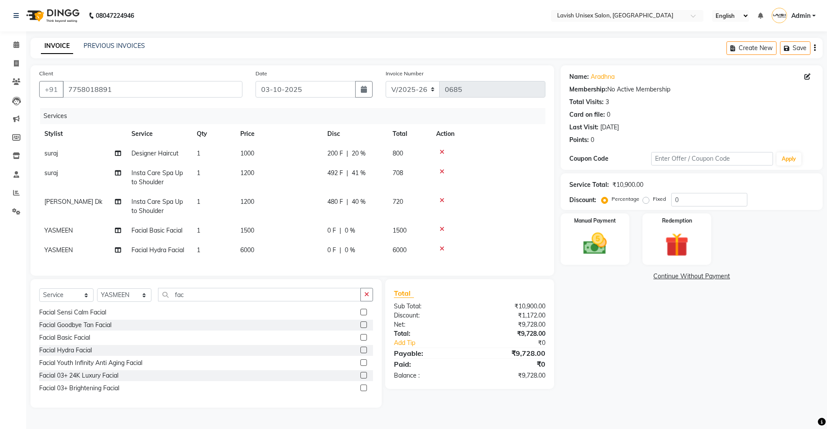
click at [575, 287] on div "Name: Aradhna Membership: No Active Membership Total Visits: 3 Card on file: 0 …" at bounding box center [695, 236] width 269 height 342
click at [366, 203] on span "40 %" at bounding box center [359, 201] width 14 height 9
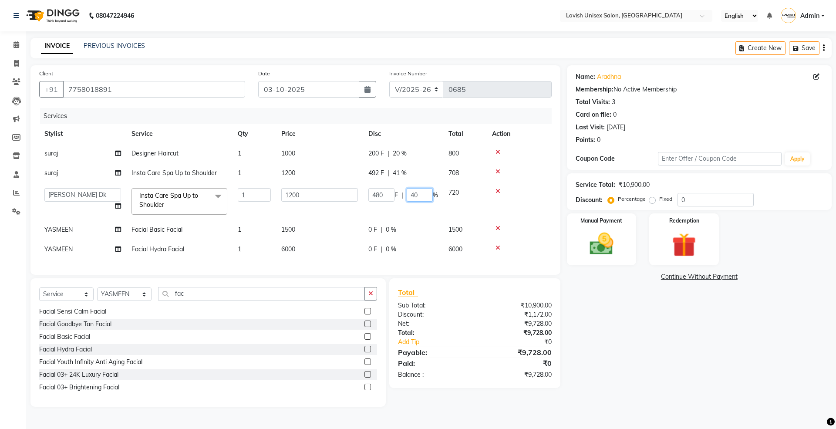
click at [417, 192] on input "40" at bounding box center [420, 194] width 26 height 13
type input "41"
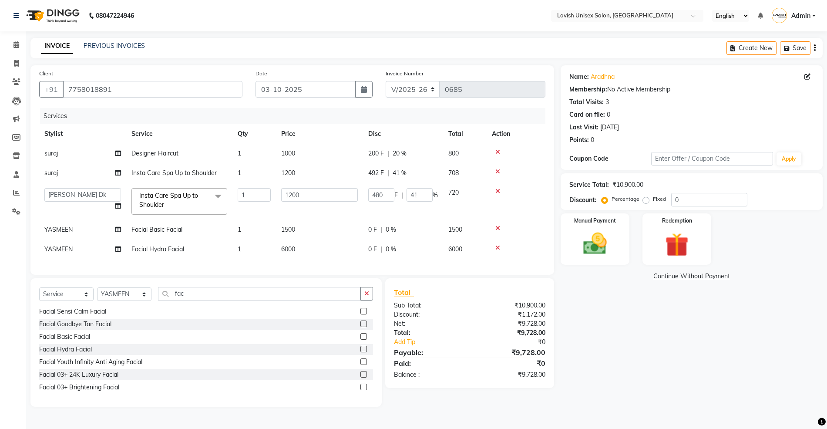
click at [610, 310] on div "Name: Aradhna Membership: No Active Membership Total Visits: 3 Card on file: 0 …" at bounding box center [695, 235] width 269 height 341
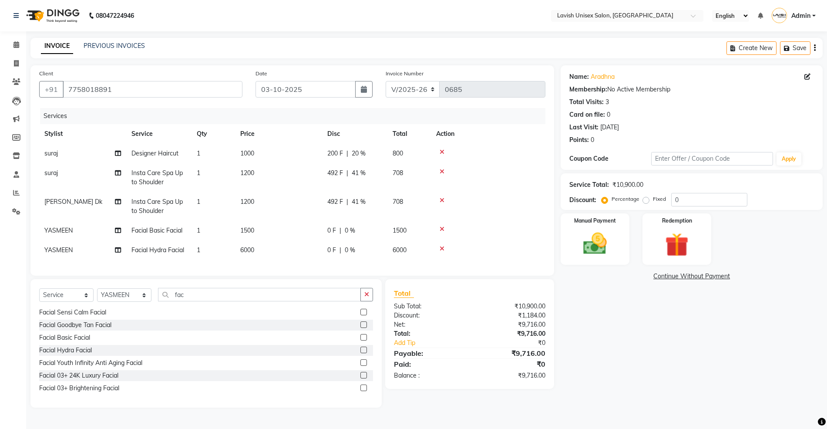
scroll to position [0, 0]
click at [440, 246] on icon at bounding box center [442, 249] width 5 height 6
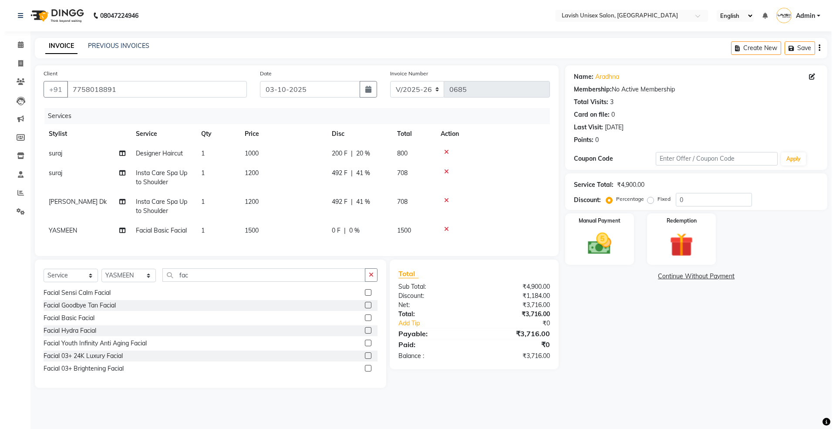
scroll to position [0, 0]
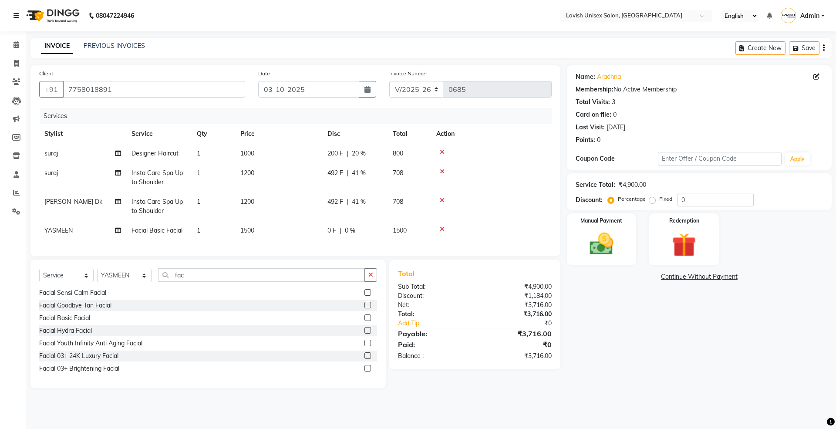
click at [200, 230] on span "1" at bounding box center [198, 230] width 3 height 8
select select "6248"
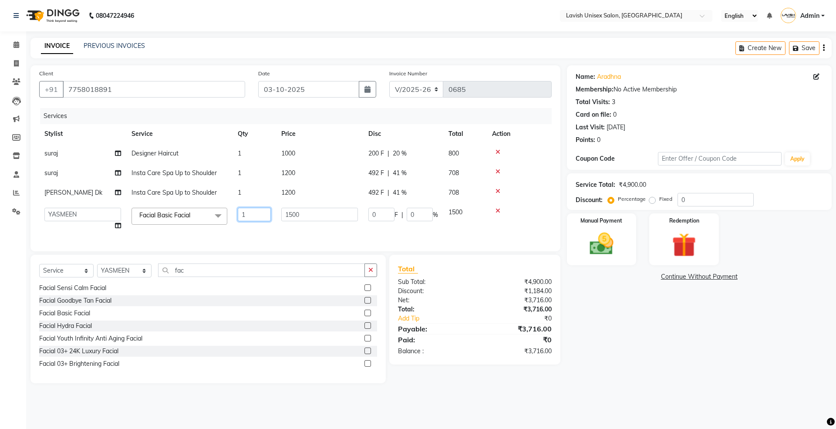
click at [247, 215] on input "1" at bounding box center [254, 214] width 33 height 13
type input "2"
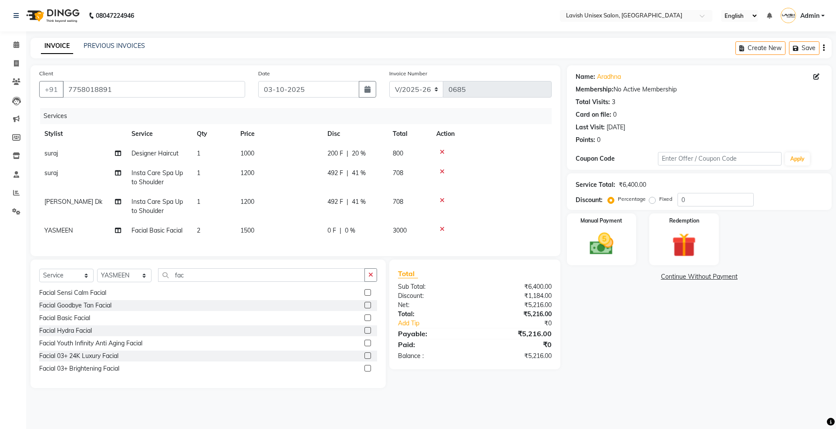
click at [626, 330] on div "Name: Aradhna Membership: No Active Membership Total Visits: 3 Card on file: 0 …" at bounding box center [702, 226] width 271 height 323
click at [360, 155] on span "20 %" at bounding box center [359, 153] width 14 height 9
select select "53556"
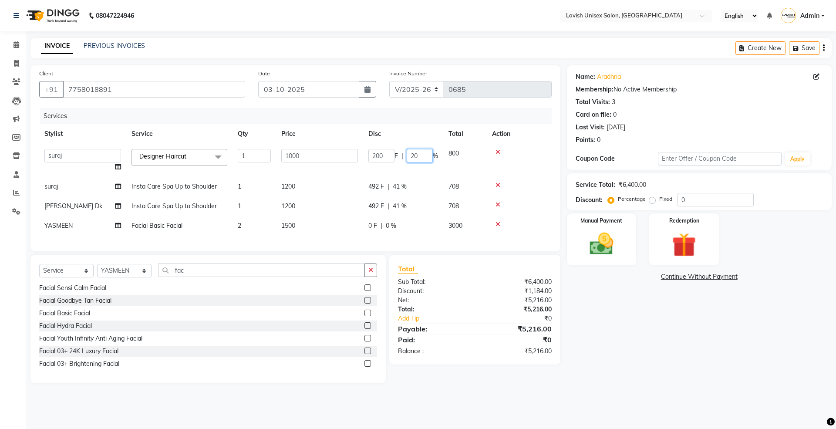
click at [424, 156] on input "20" at bounding box center [420, 155] width 26 height 13
type input "2"
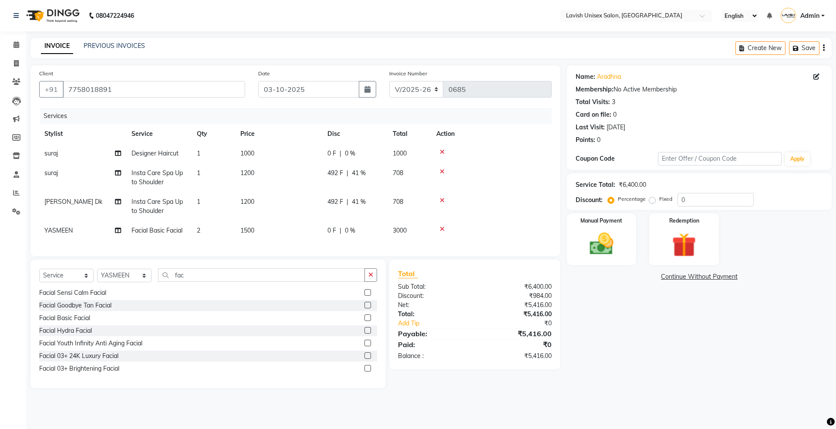
click at [603, 297] on div "Name: Aradhna Membership: No Active Membership Total Visits: 3 Card on file: 0 …" at bounding box center [702, 226] width 271 height 323
click at [354, 153] on span "0 %" at bounding box center [350, 153] width 10 height 9
select select "53556"
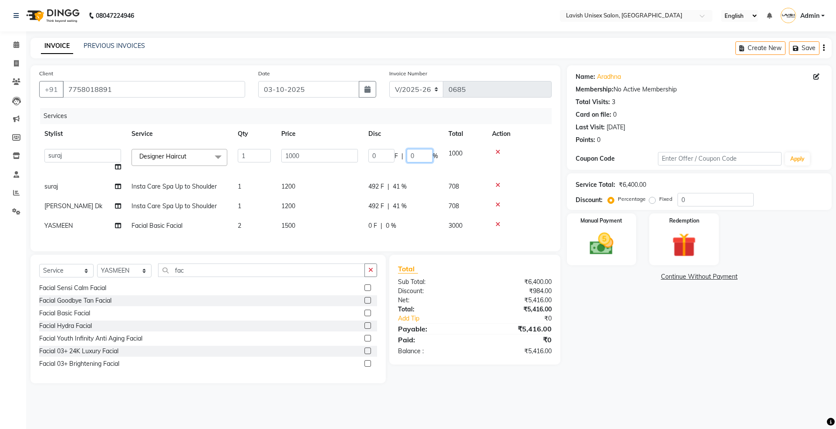
click at [416, 156] on input "0" at bounding box center [420, 155] width 26 height 13
type input "020"
click at [640, 318] on div "Name: Aradhna Membership: No Active Membership Total Visits: 3 Card on file: 0 …" at bounding box center [702, 224] width 271 height 318
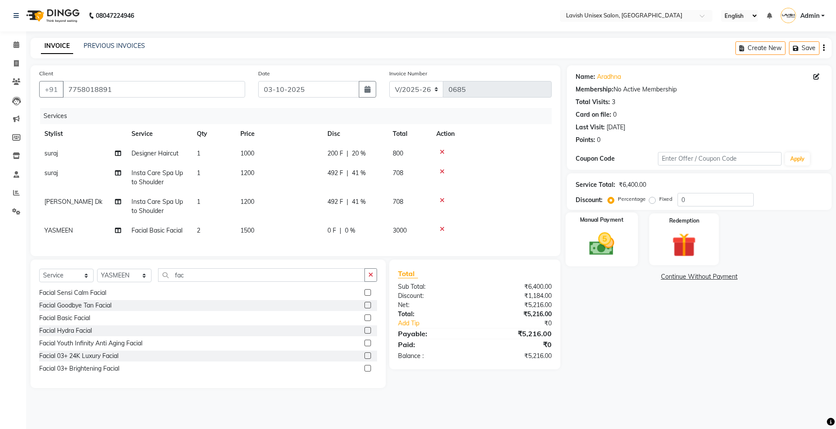
click at [613, 235] on img at bounding box center [601, 243] width 40 height 29
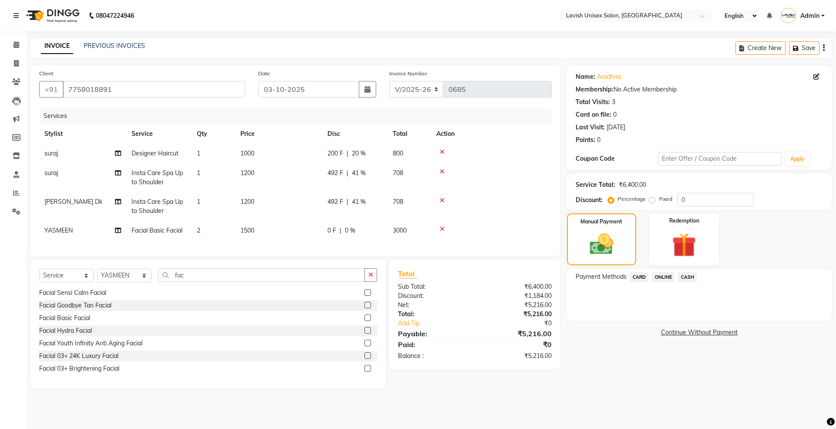
click at [664, 276] on span "ONLINE" at bounding box center [663, 277] width 23 height 10
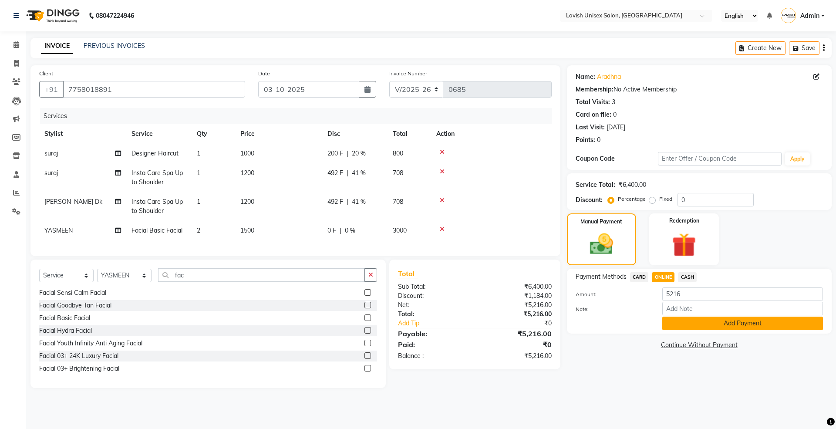
click at [688, 324] on button "Add Payment" at bounding box center [742, 323] width 161 height 13
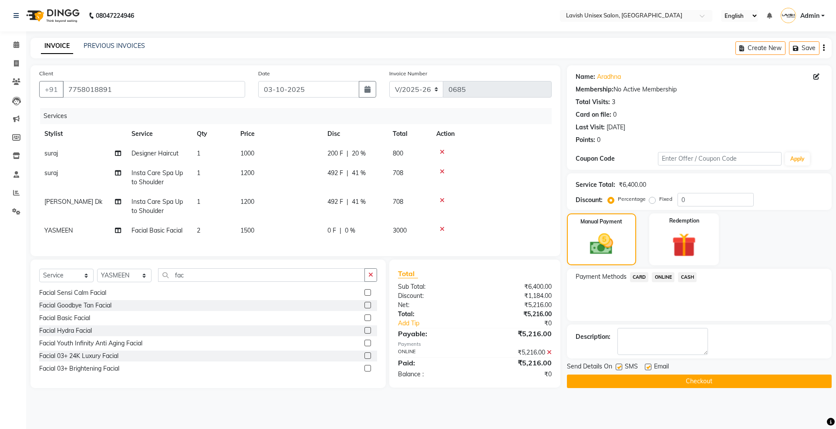
click at [650, 366] on label at bounding box center [648, 367] width 7 height 7
click at [650, 366] on input "checkbox" at bounding box center [648, 367] width 6 height 6
checkbox input "false"
click at [617, 367] on label at bounding box center [619, 367] width 7 height 7
click at [617, 367] on input "checkbox" at bounding box center [619, 367] width 6 height 6
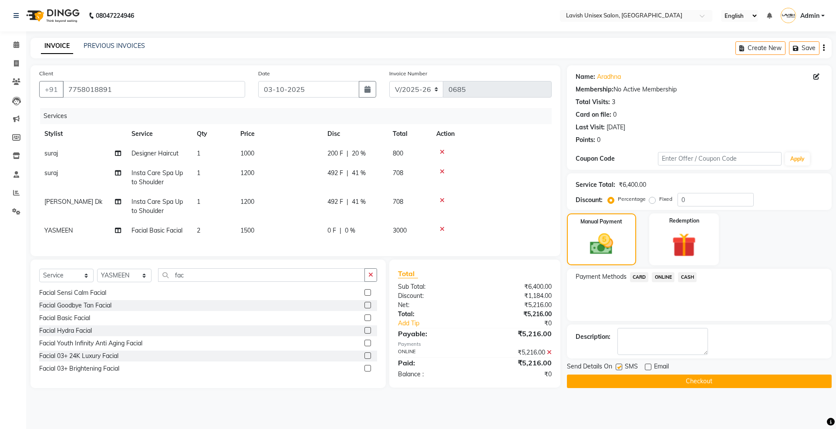
checkbox input "false"
click at [643, 381] on button "Checkout" at bounding box center [699, 380] width 265 height 13
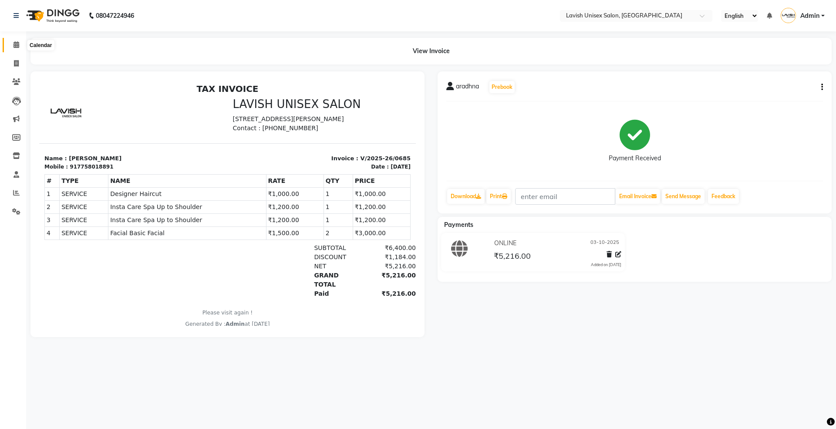
click at [13, 44] on icon at bounding box center [16, 44] width 6 height 7
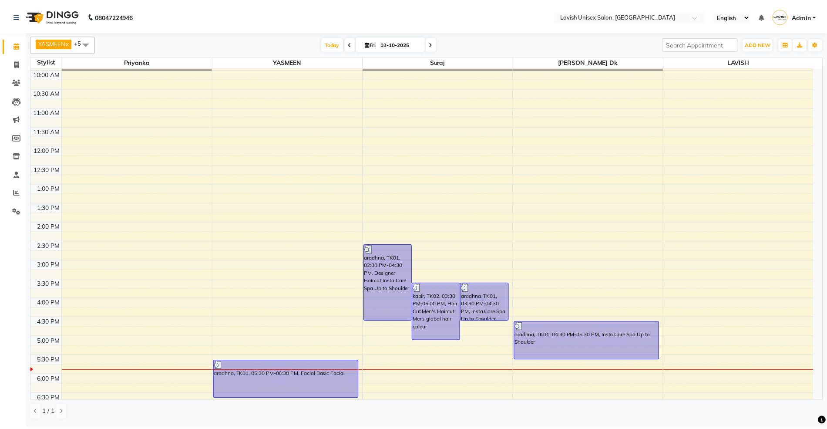
scroll to position [94, 0]
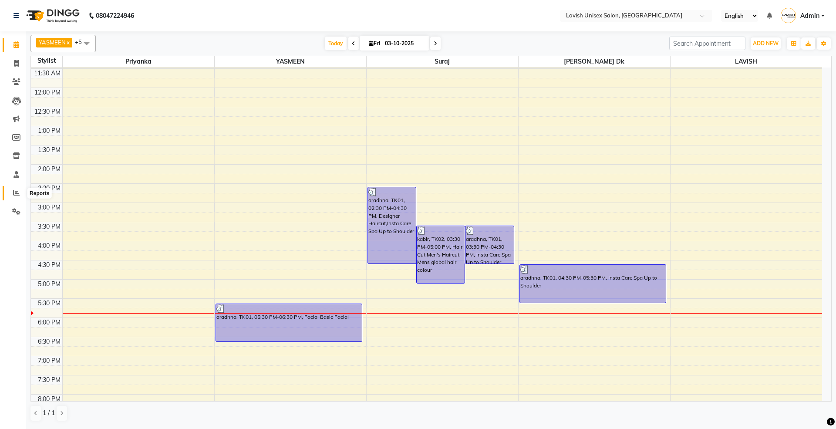
click at [16, 191] on icon at bounding box center [16, 192] width 7 height 7
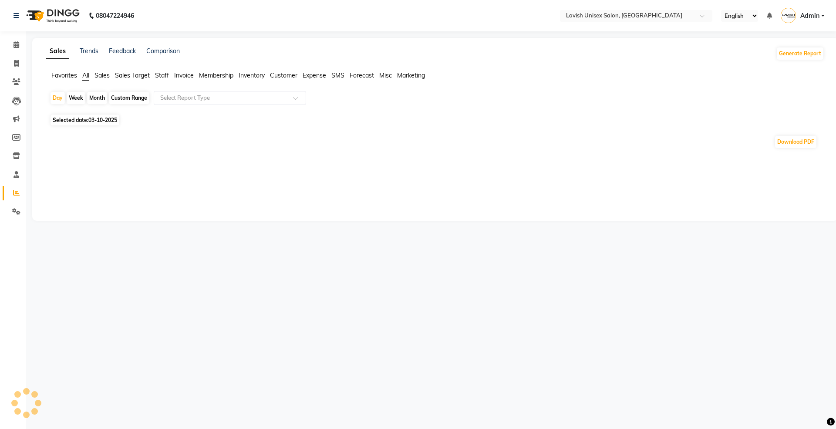
click at [98, 97] on div "Month" at bounding box center [97, 98] width 20 height 12
select select "10"
select select "2025"
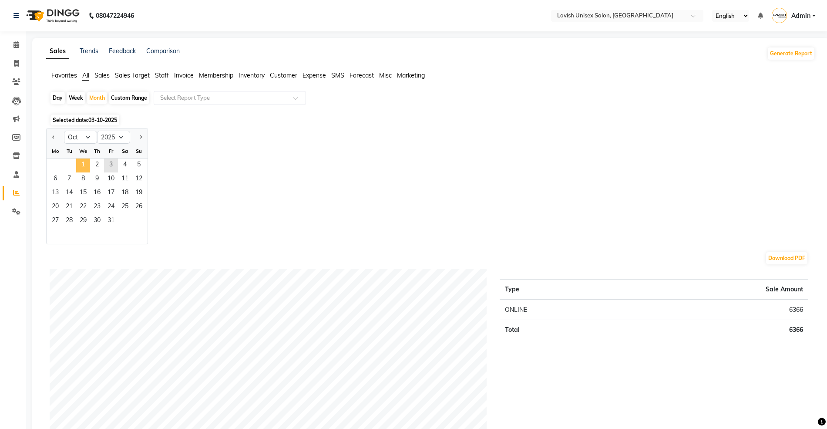
click at [79, 159] on span "1" at bounding box center [83, 165] width 14 height 14
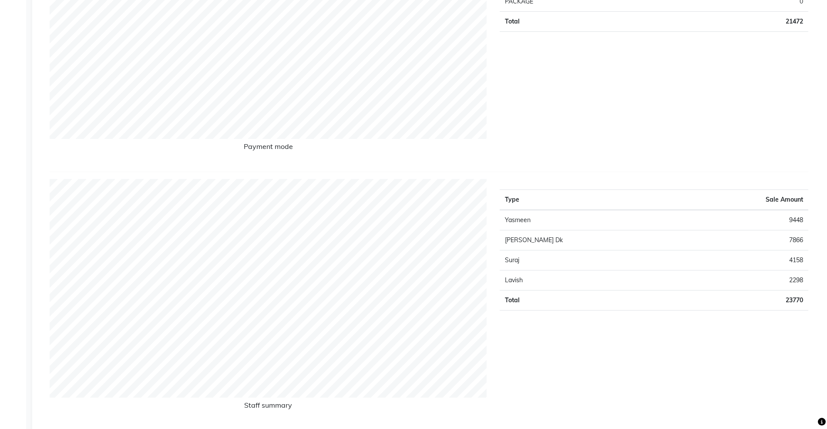
scroll to position [58, 0]
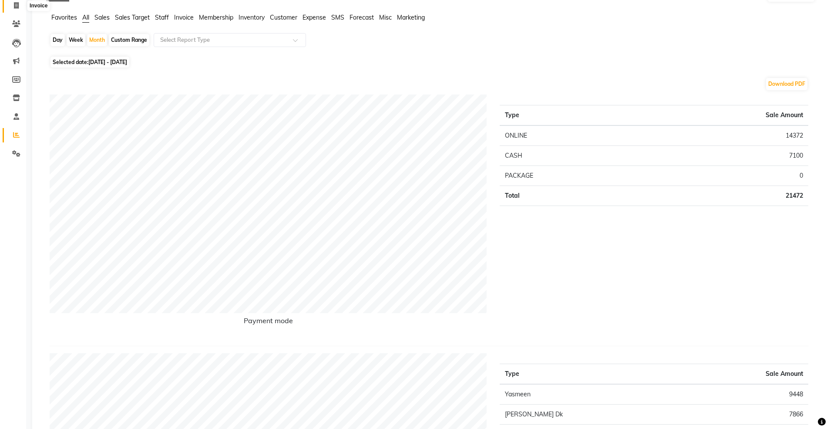
click at [14, 8] on icon at bounding box center [16, 5] width 5 height 7
select select "8"
select select "service"
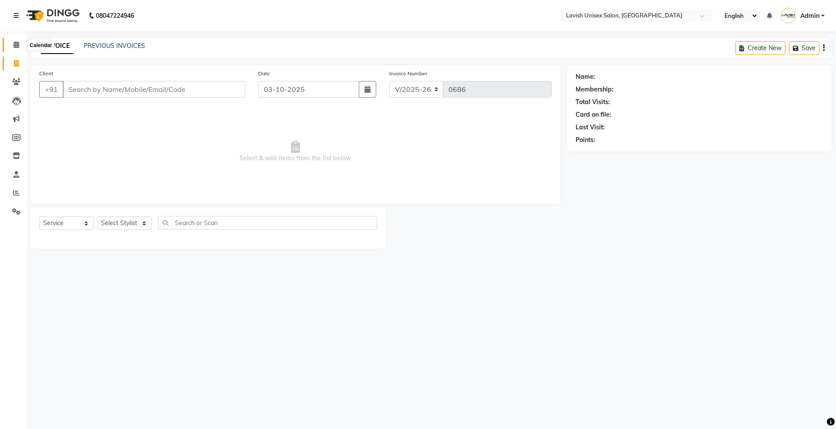
click at [14, 47] on icon at bounding box center [16, 44] width 6 height 7
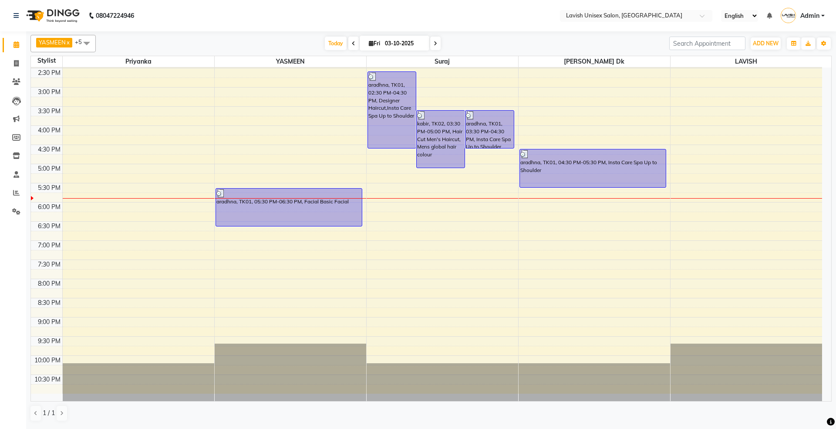
scroll to position [211, 0]
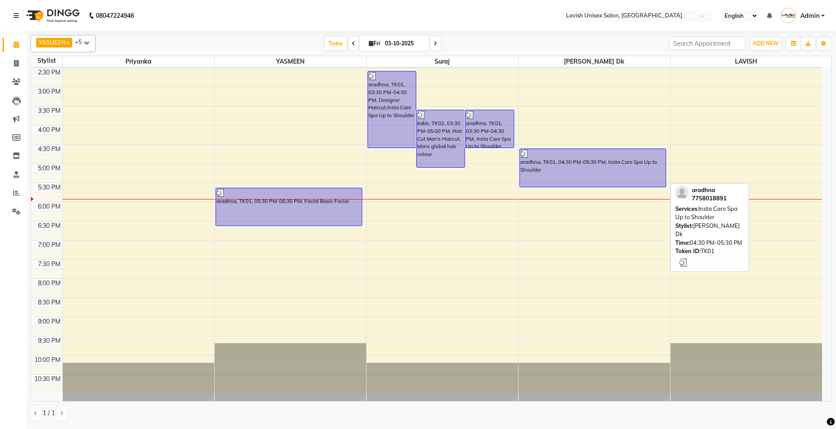
click at [580, 170] on div "aradhna, TK01, 04:30 PM-05:30 PM, Insta Care Spa Up to Shoulder" at bounding box center [593, 168] width 146 height 38
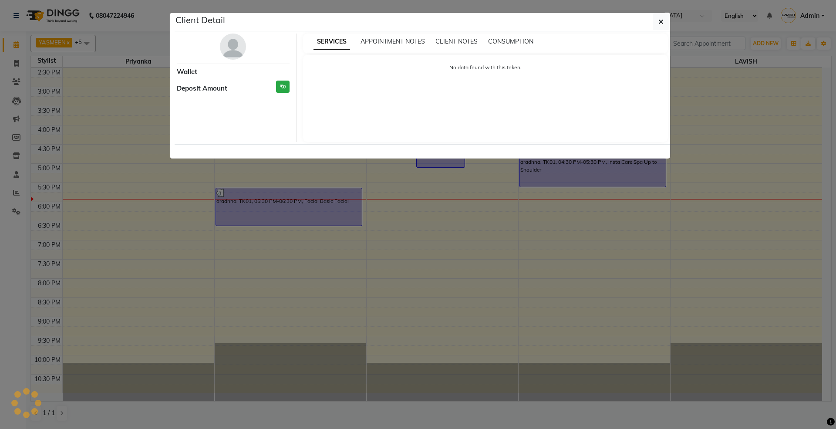
select select "3"
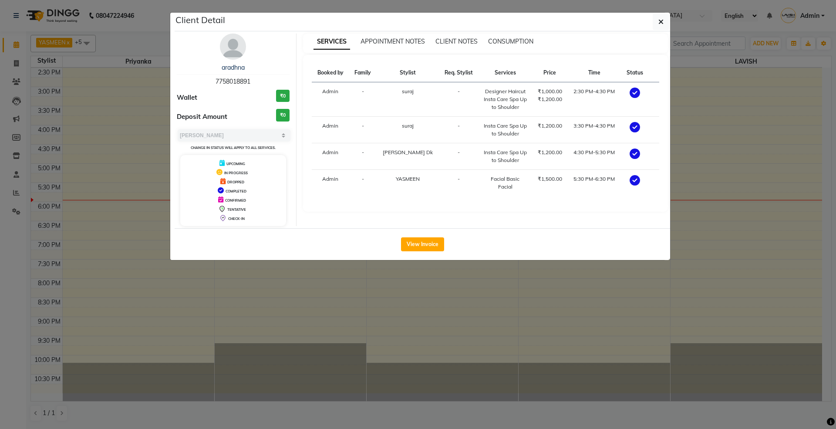
click at [507, 314] on ngb-modal-window "Client Detail aradhna 7758018891 Wallet ₹0 Deposit Amount ₹0 Select MARK DONE U…" at bounding box center [418, 214] width 836 height 429
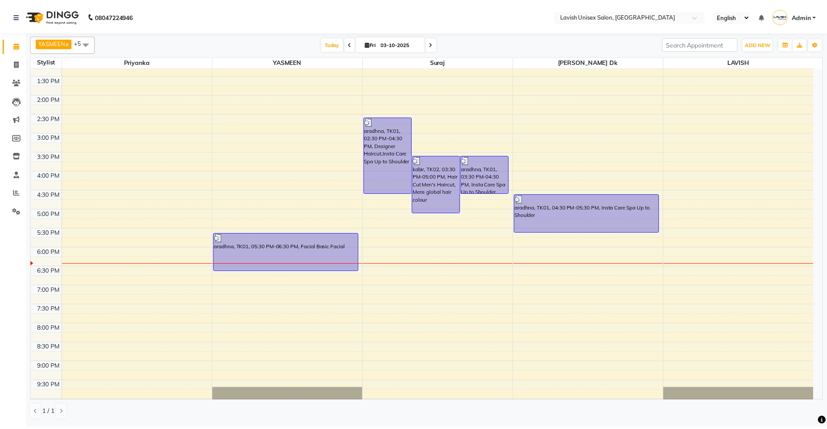
scroll to position [94, 0]
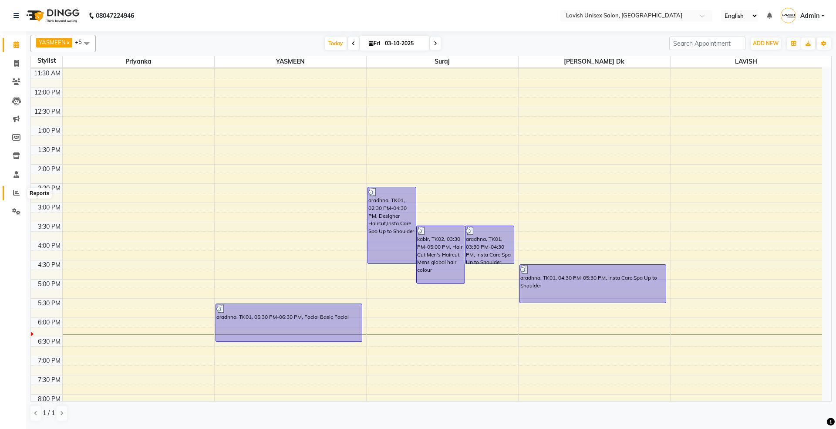
click at [15, 192] on icon at bounding box center [16, 192] width 7 height 7
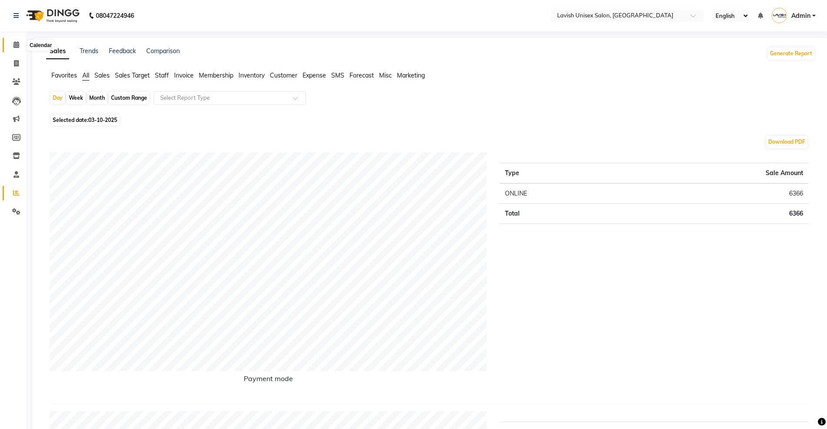
click at [14, 44] on icon at bounding box center [16, 44] width 6 height 7
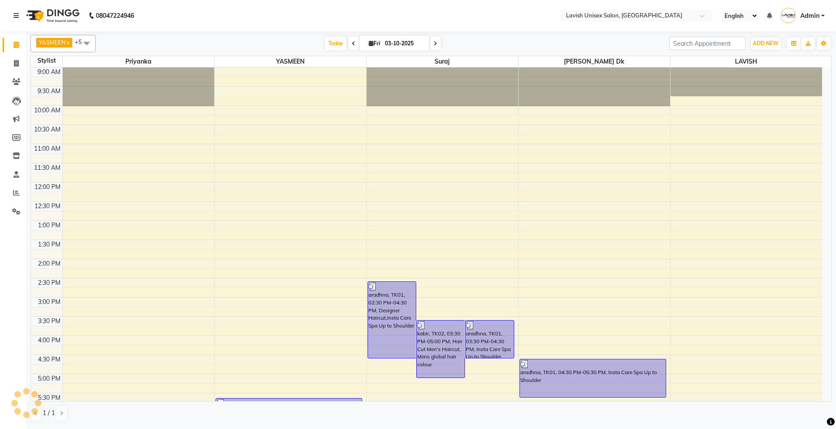
scroll to position [116, 0]
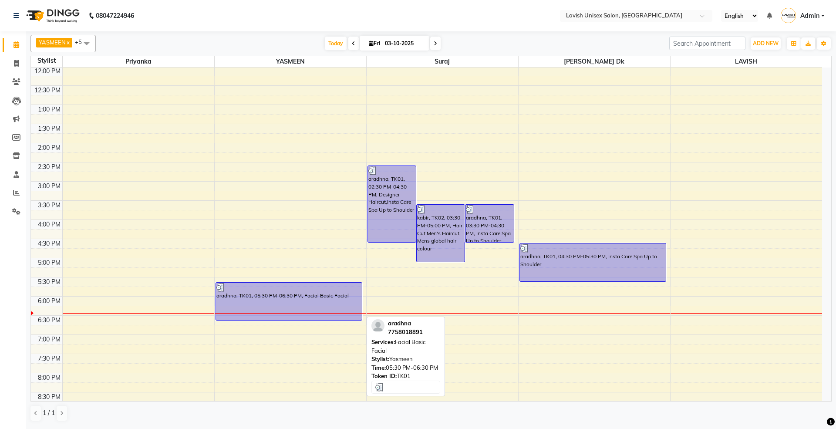
click at [263, 302] on div "aradhna, TK01, 05:30 PM-06:30 PM, Facial Basic Facial" at bounding box center [289, 301] width 146 height 37
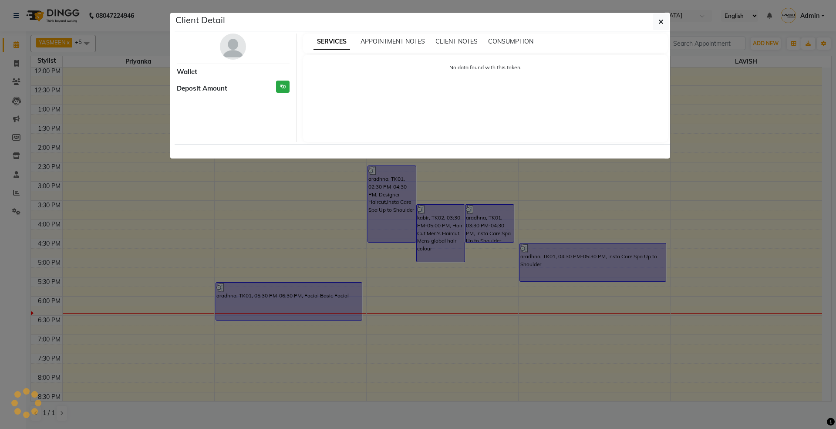
select select "3"
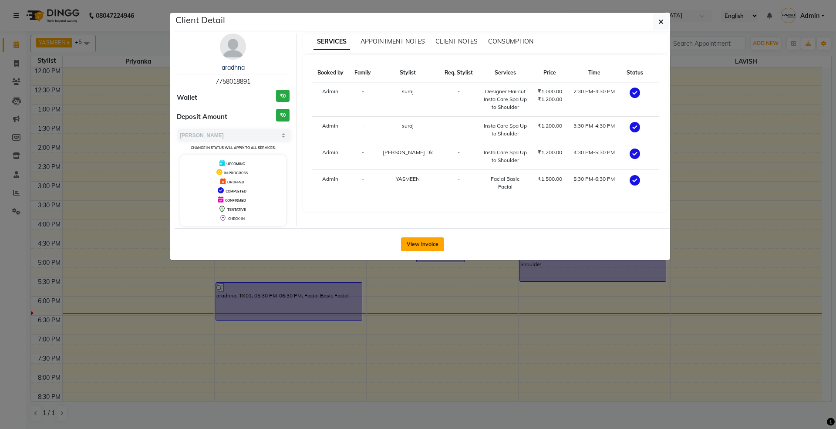
click at [418, 238] on button "View Invoice" at bounding box center [422, 244] width 43 height 14
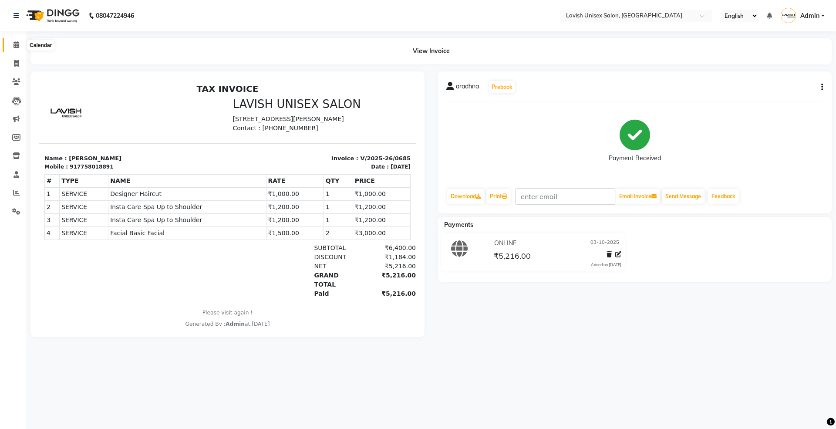
click at [14, 44] on icon at bounding box center [16, 44] width 6 height 7
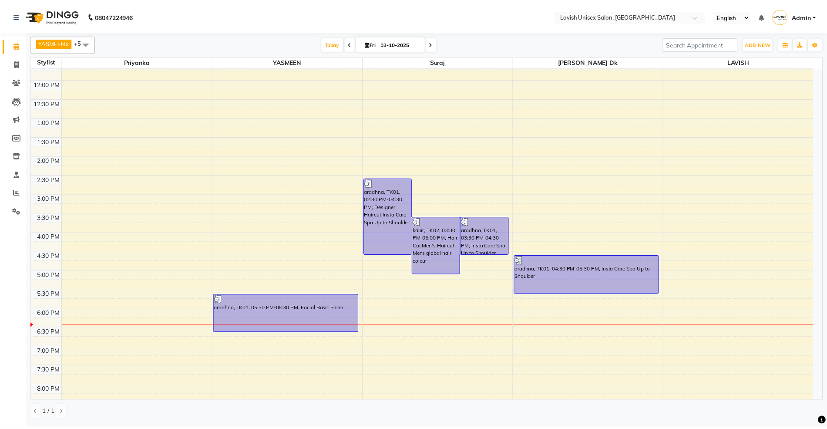
scroll to position [211, 0]
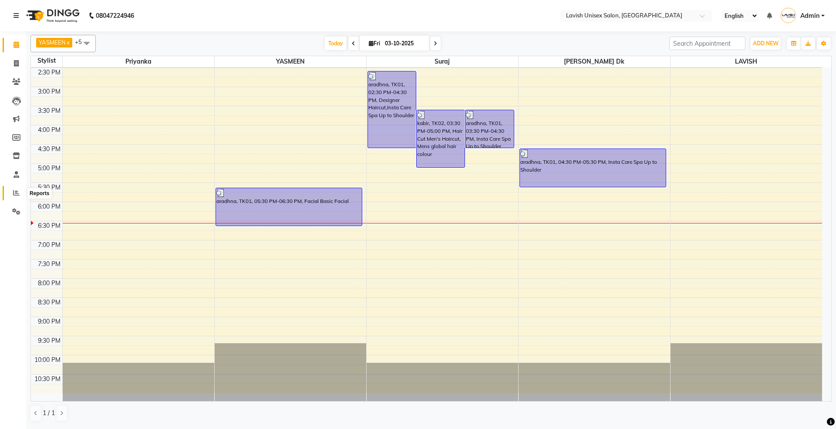
click at [13, 194] on icon at bounding box center [16, 192] width 7 height 7
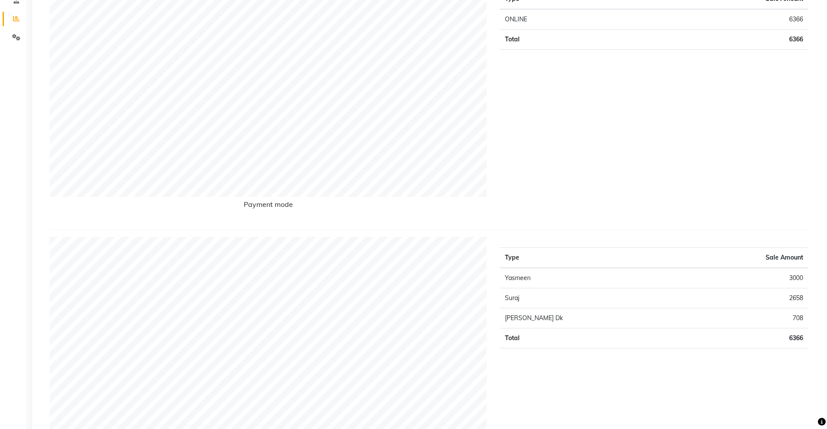
scroll to position [58, 0]
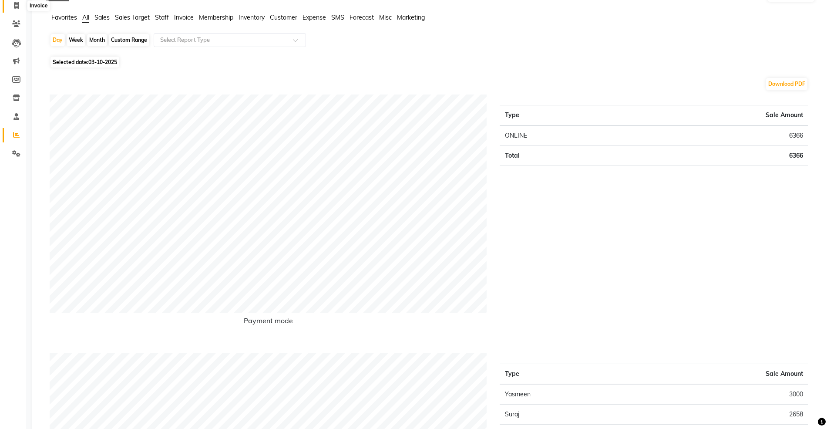
click at [14, 5] on icon at bounding box center [16, 5] width 5 height 7
select select "service"
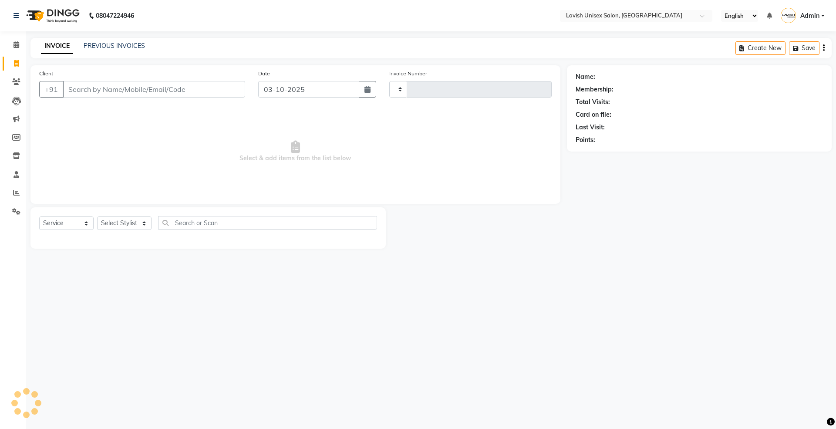
type input "0686"
select select "8"
click at [13, 43] on icon at bounding box center [16, 44] width 6 height 7
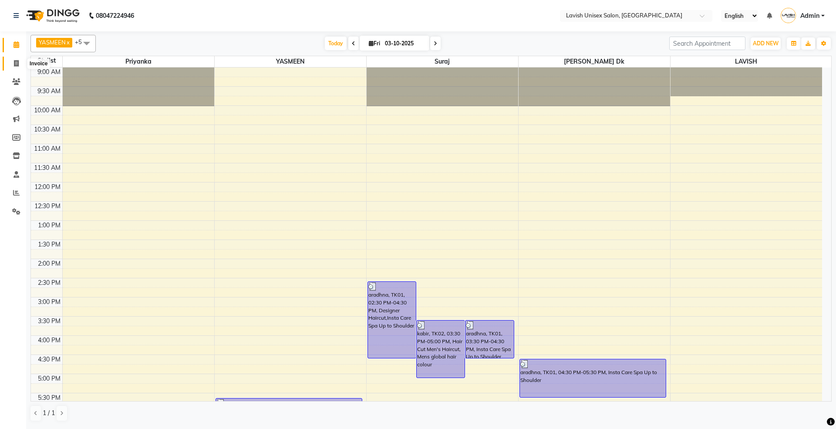
click at [14, 61] on icon at bounding box center [16, 63] width 5 height 7
select select "service"
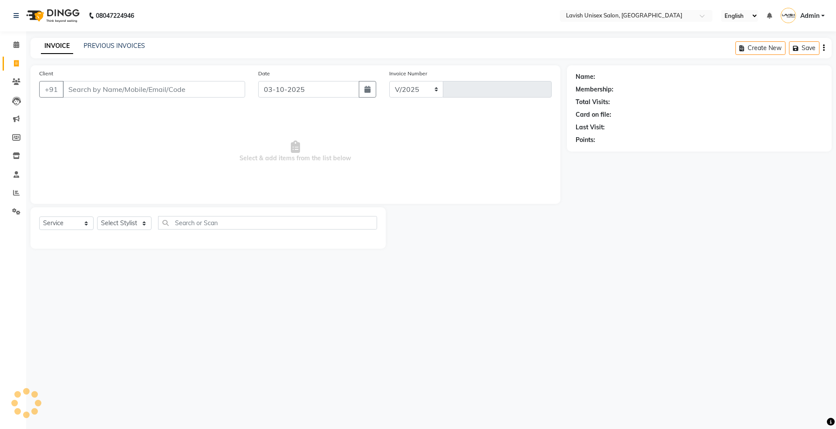
select select "8"
type input "0686"
click at [125, 93] on input "Client" at bounding box center [154, 89] width 182 height 17
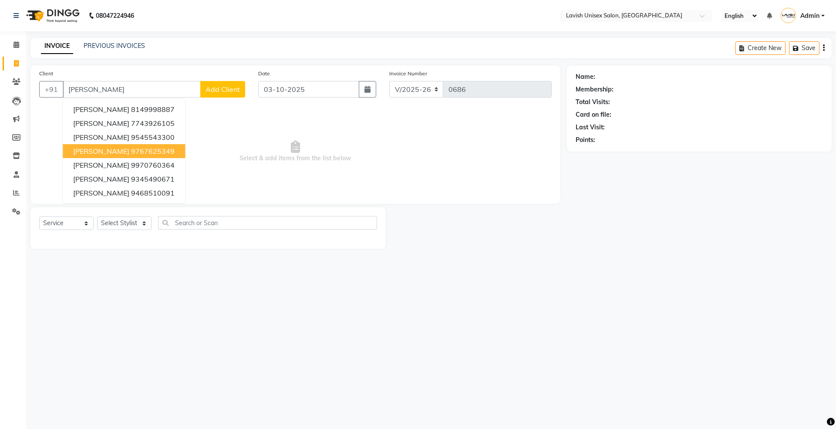
click at [105, 145] on button "[PERSON_NAME] 9767625349" at bounding box center [124, 151] width 122 height 14
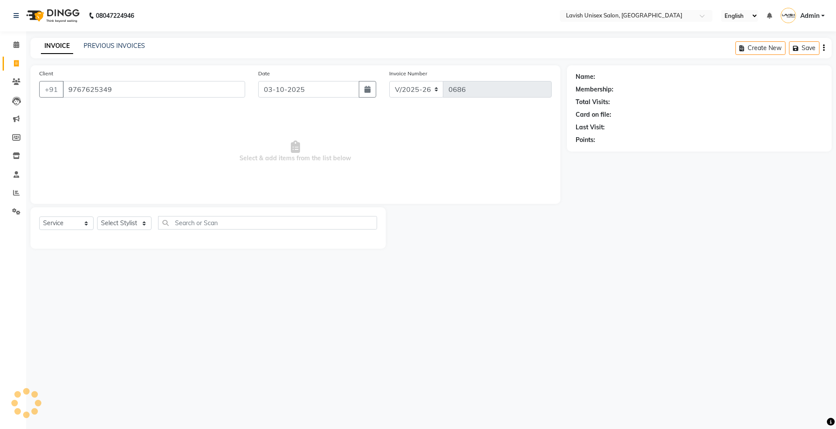
type input "9767625349"
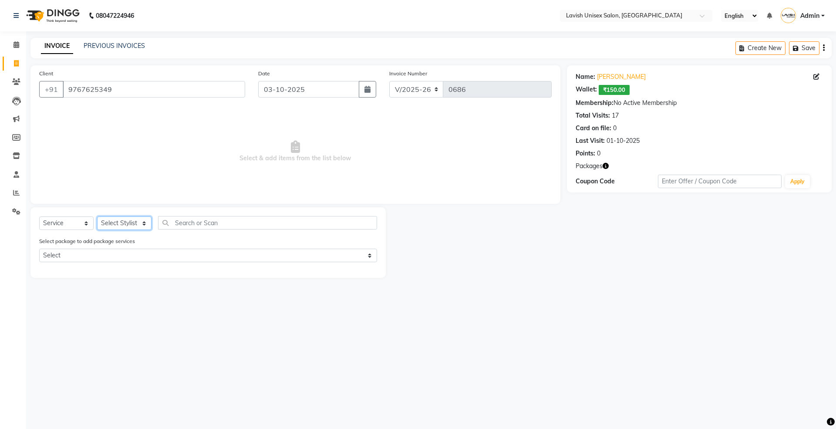
click at [108, 222] on select "Select Stylist [PERSON_NAME] Dk LAVISH priyanka suraj YASMEEN" at bounding box center [124, 222] width 54 height 13
select select "6248"
click at [97, 216] on select "Select Stylist [PERSON_NAME] Dk LAVISH priyanka suraj YASMEEN" at bounding box center [124, 222] width 54 height 13
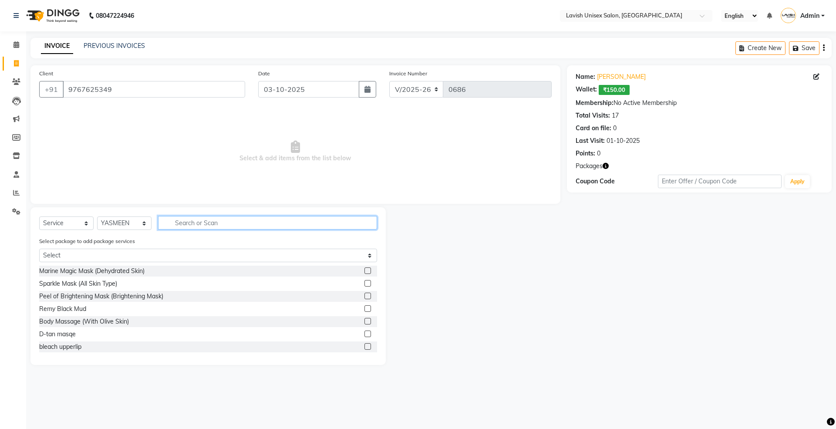
click at [194, 223] on input "text" at bounding box center [267, 222] width 219 height 13
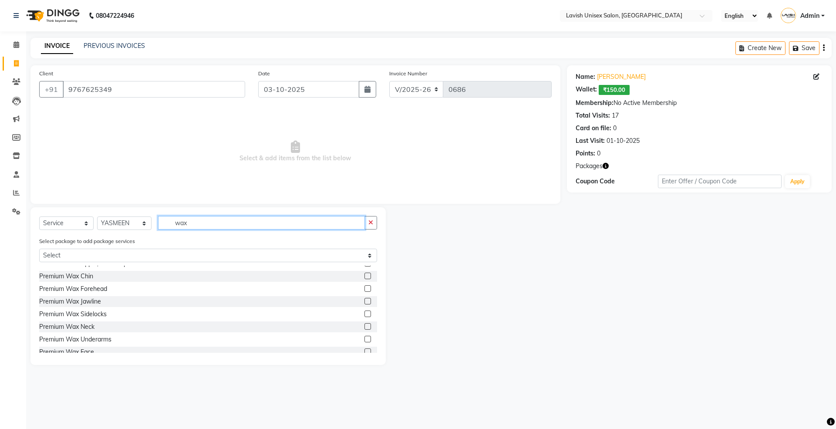
scroll to position [174, 0]
type input "wax"
click at [364, 273] on label at bounding box center [367, 273] width 7 height 7
click at [364, 273] on input "checkbox" at bounding box center [367, 274] width 6 height 6
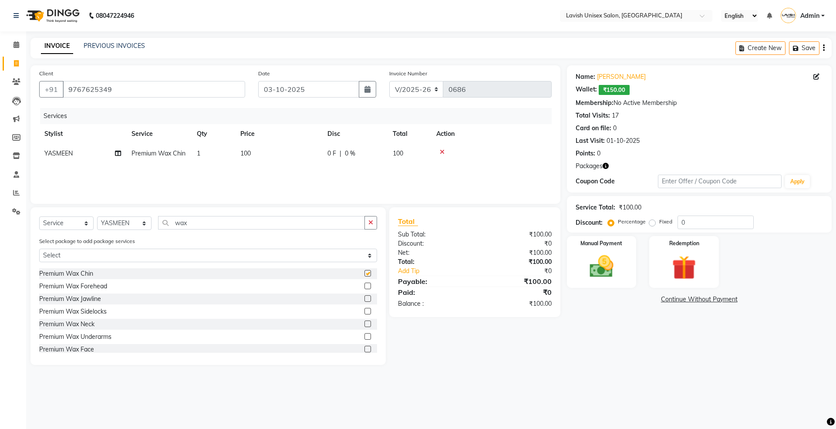
checkbox input "false"
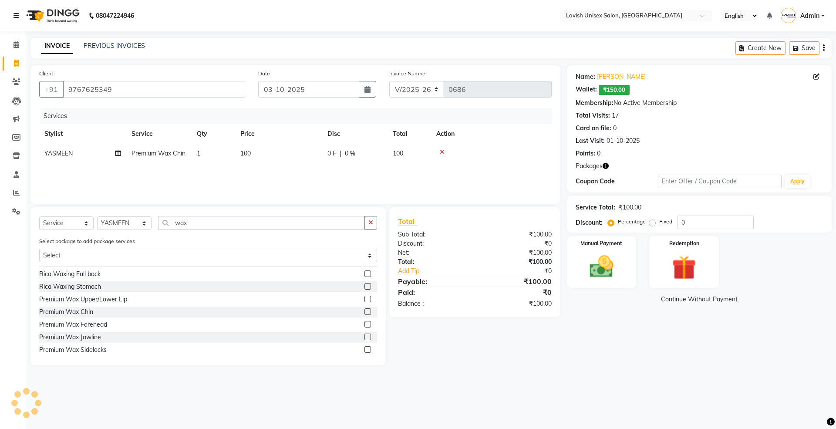
scroll to position [116, 0]
click at [364, 320] on label at bounding box center [367, 319] width 7 height 7
click at [364, 320] on input "checkbox" at bounding box center [367, 320] width 6 height 6
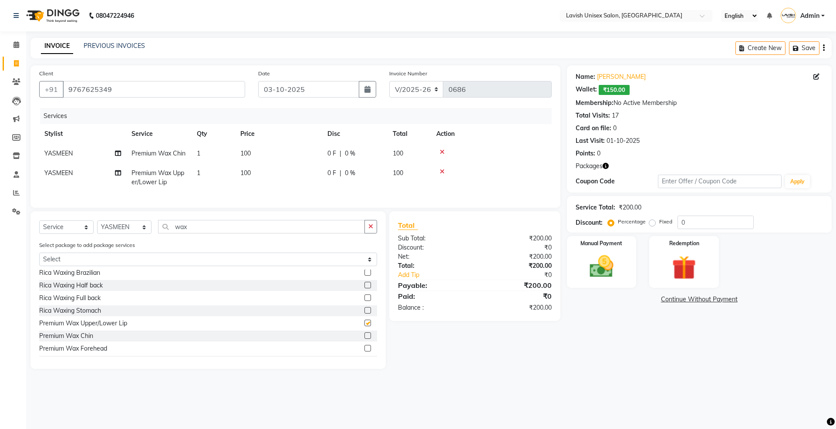
checkbox input "false"
click at [600, 271] on img at bounding box center [601, 266] width 40 height 29
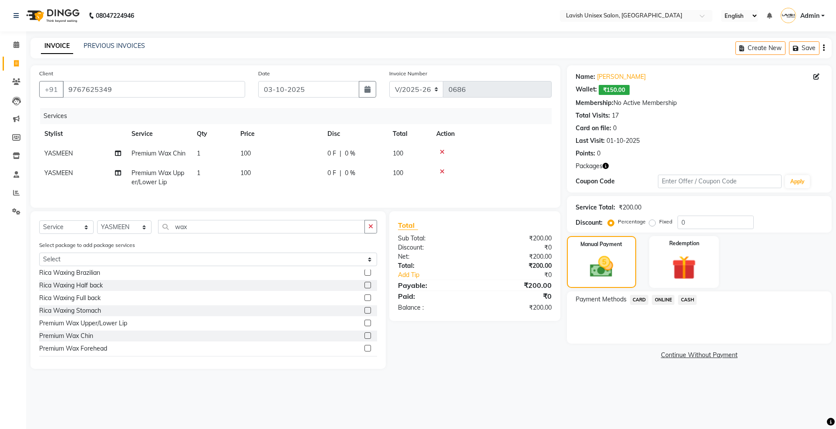
click at [682, 298] on span "CASH" at bounding box center [687, 300] width 19 height 10
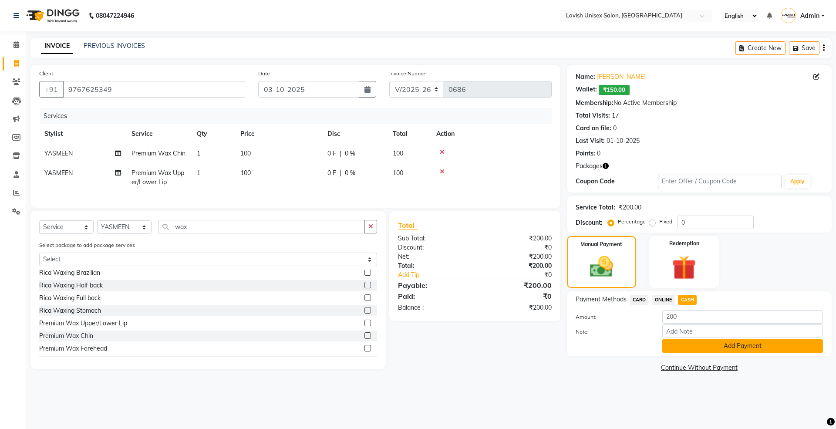
click at [681, 347] on button "Add Payment" at bounding box center [742, 345] width 161 height 13
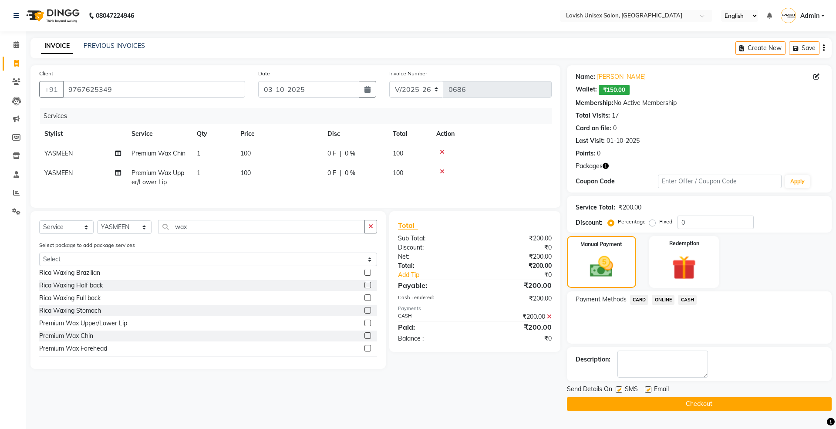
click at [647, 388] on label at bounding box center [648, 389] width 7 height 7
click at [647, 388] on input "checkbox" at bounding box center [648, 390] width 6 height 6
checkbox input "false"
click at [621, 387] on label at bounding box center [619, 389] width 7 height 7
click at [621, 387] on input "checkbox" at bounding box center [619, 390] width 6 height 6
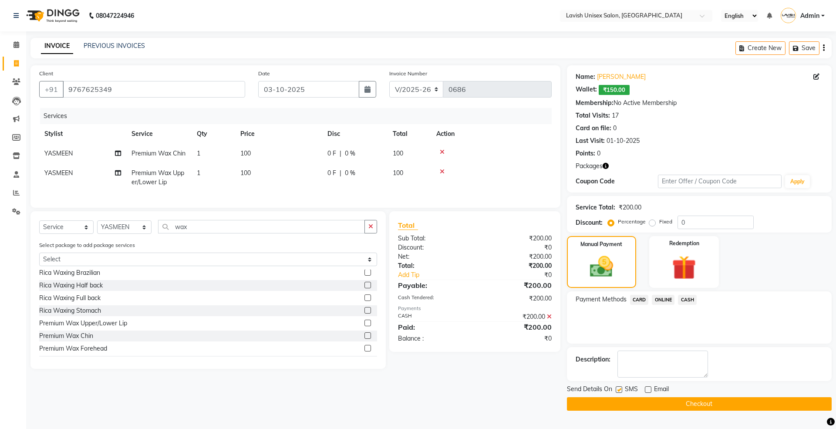
checkbox input "false"
click at [626, 403] on button "Checkout" at bounding box center [699, 403] width 265 height 13
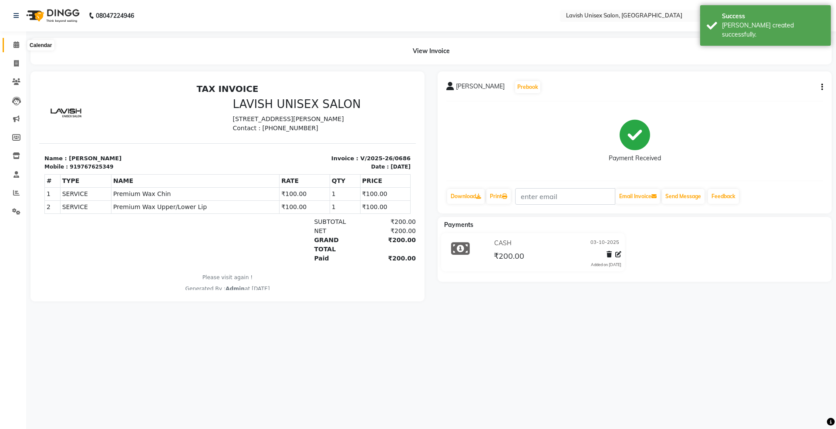
click at [14, 46] on icon at bounding box center [16, 44] width 6 height 7
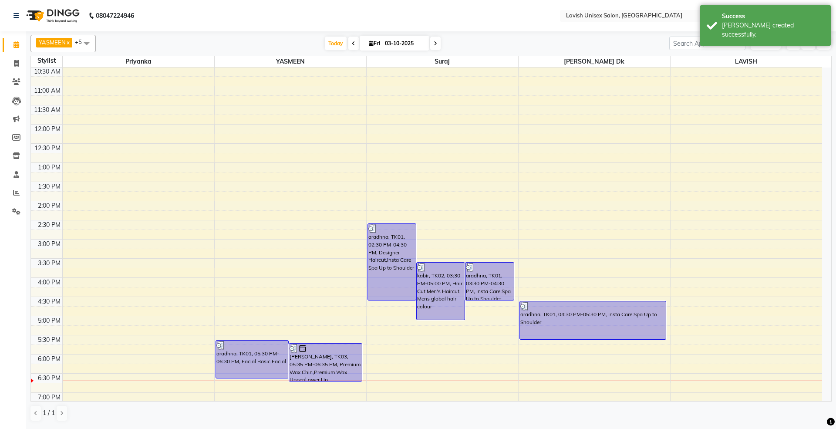
scroll to position [211, 0]
